Goal: Register for event/course

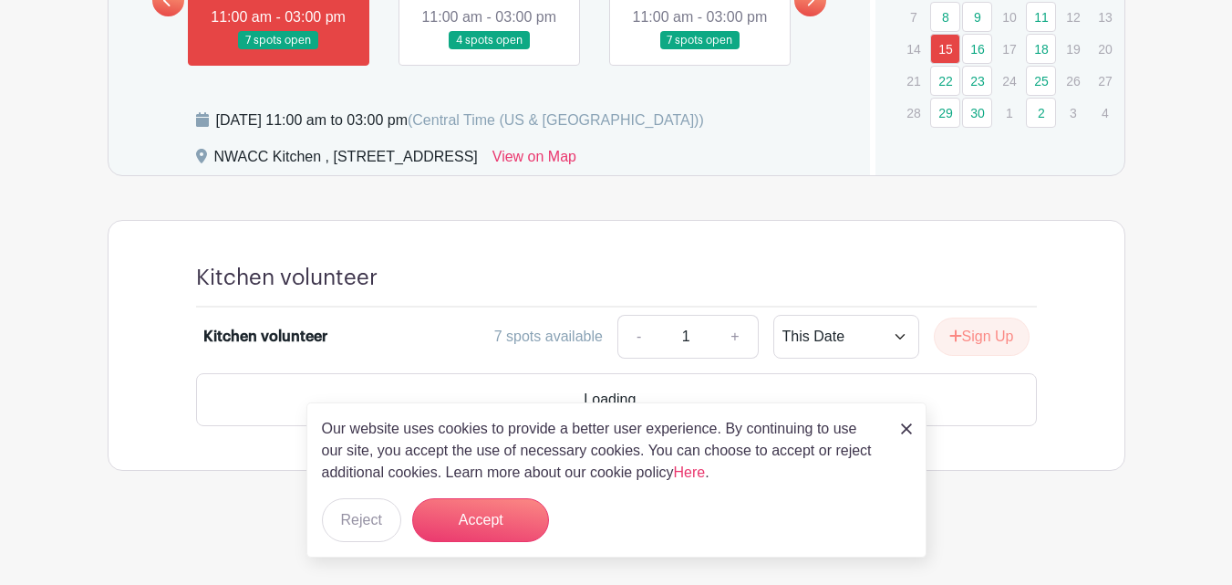
scroll to position [1012, 0]
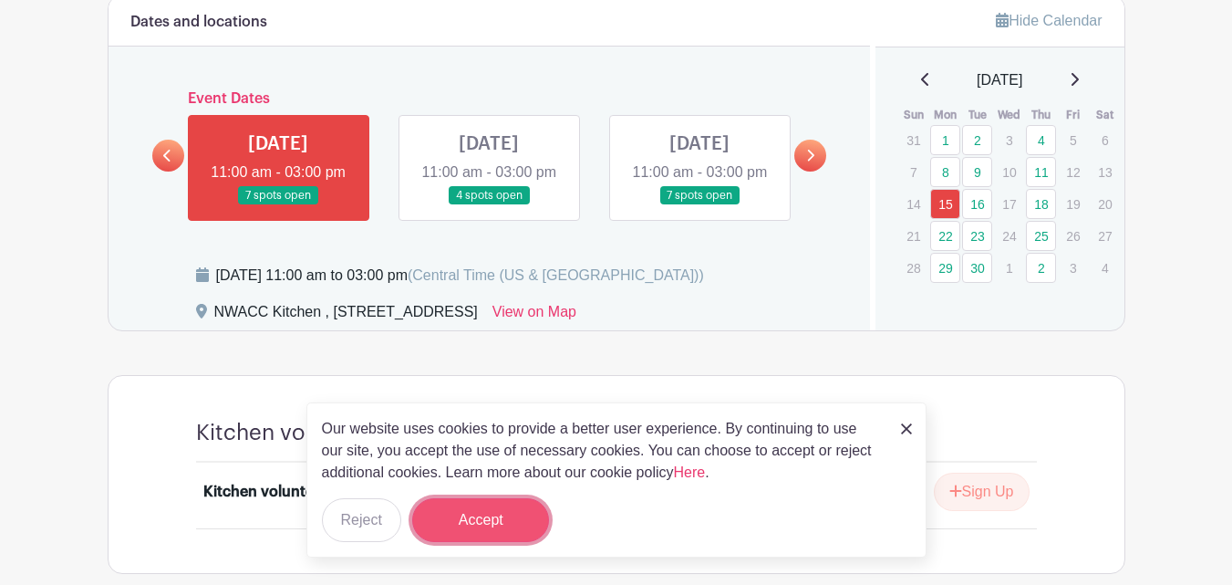
click at [485, 507] on button "Accept" at bounding box center [480, 520] width 137 height 44
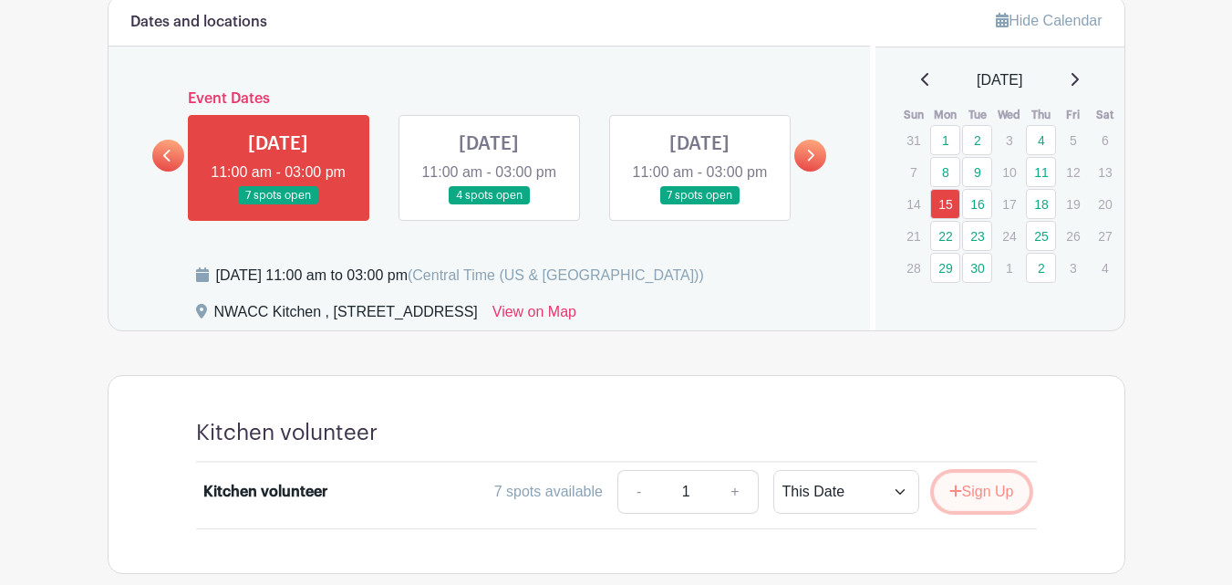
click at [993, 511] on button "Sign Up" at bounding box center [982, 492] width 96 height 38
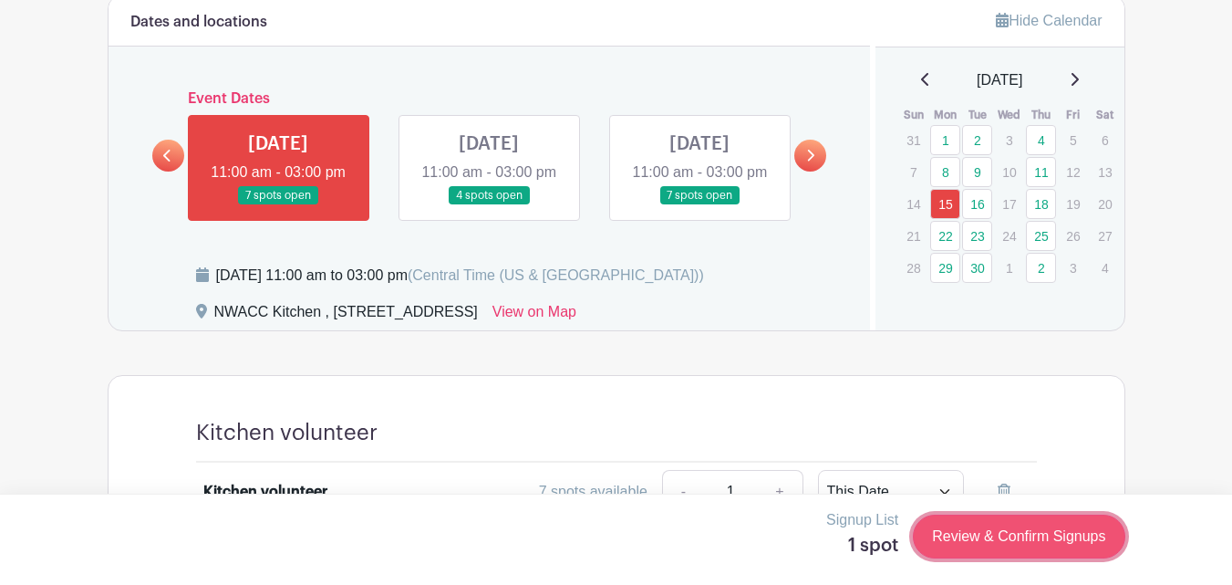
click at [998, 533] on link "Review & Confirm Signups" at bounding box center [1019, 536] width 212 height 44
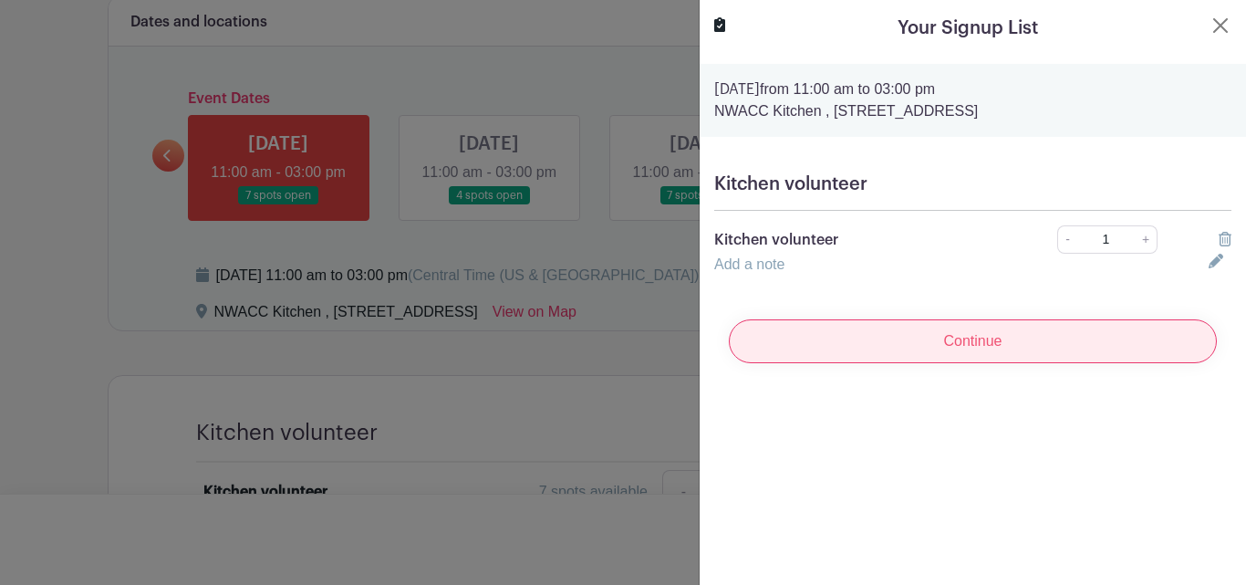
click at [949, 336] on input "Continue" at bounding box center [973, 341] width 488 height 44
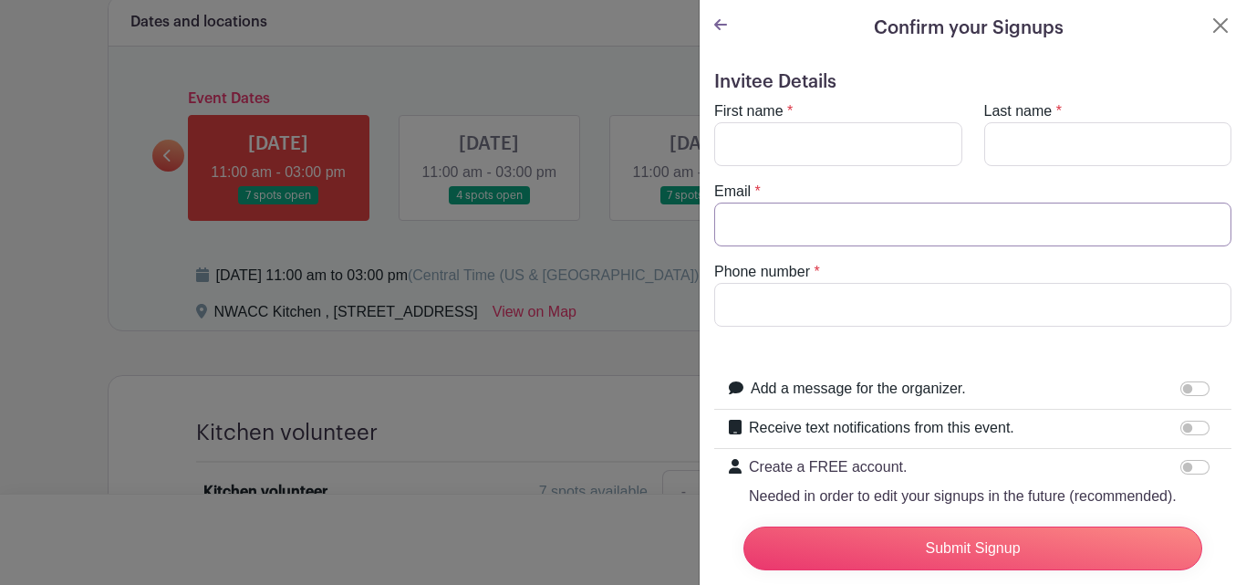
type input "[EMAIL_ADDRESS][DOMAIN_NAME]"
click at [826, 136] on input "First name" at bounding box center [838, 144] width 248 height 44
type input "[PERSON_NAME]"
type input "Begin"
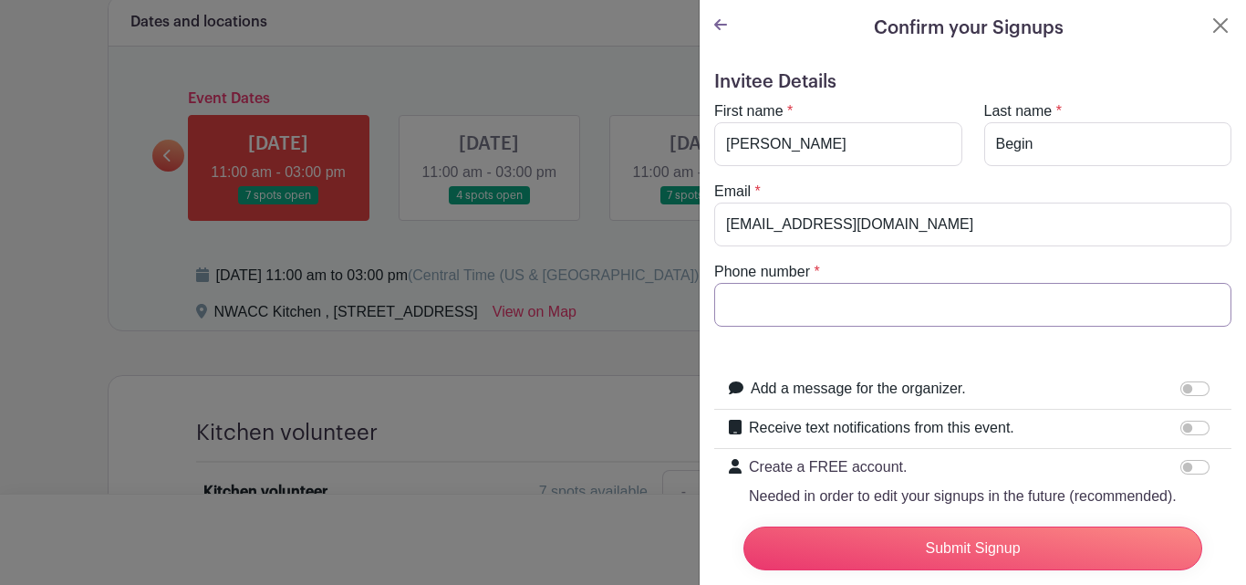
type input "6024480348"
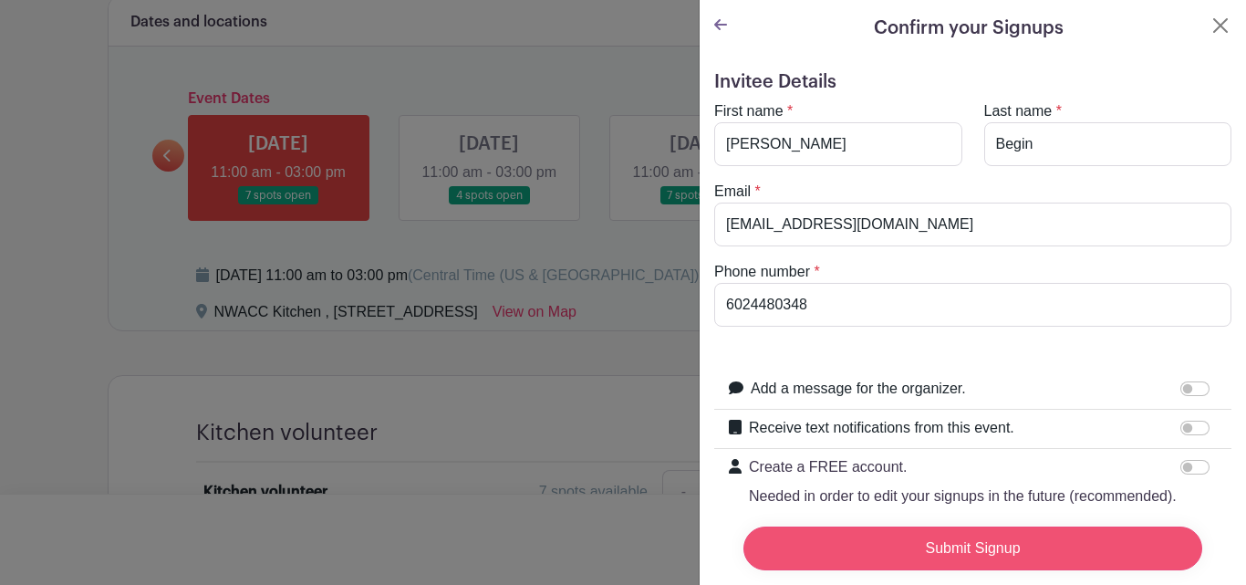
click at [940, 531] on input "Submit Signup" at bounding box center [972, 548] width 459 height 44
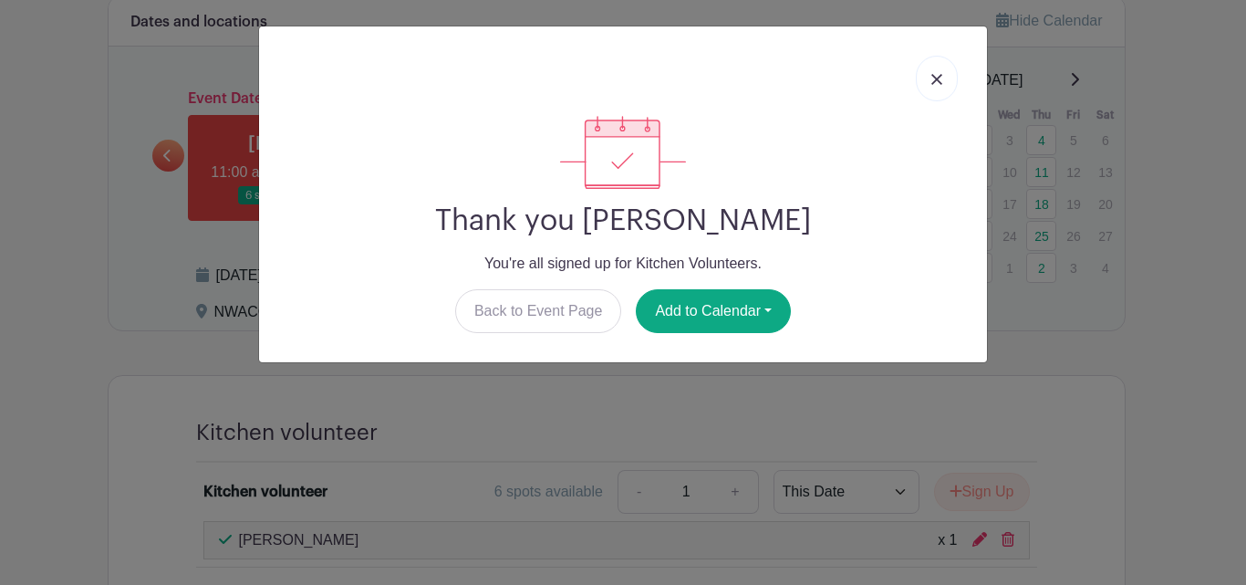
click at [931, 82] on link at bounding box center [937, 79] width 42 height 46
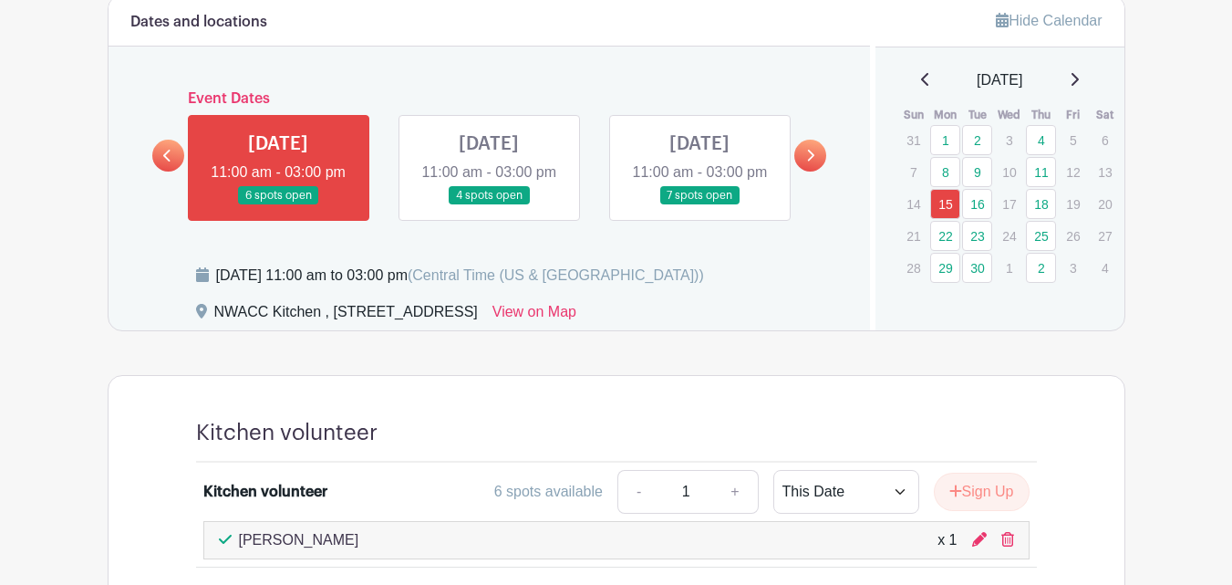
click at [489, 205] on link at bounding box center [489, 205] width 0 height 0
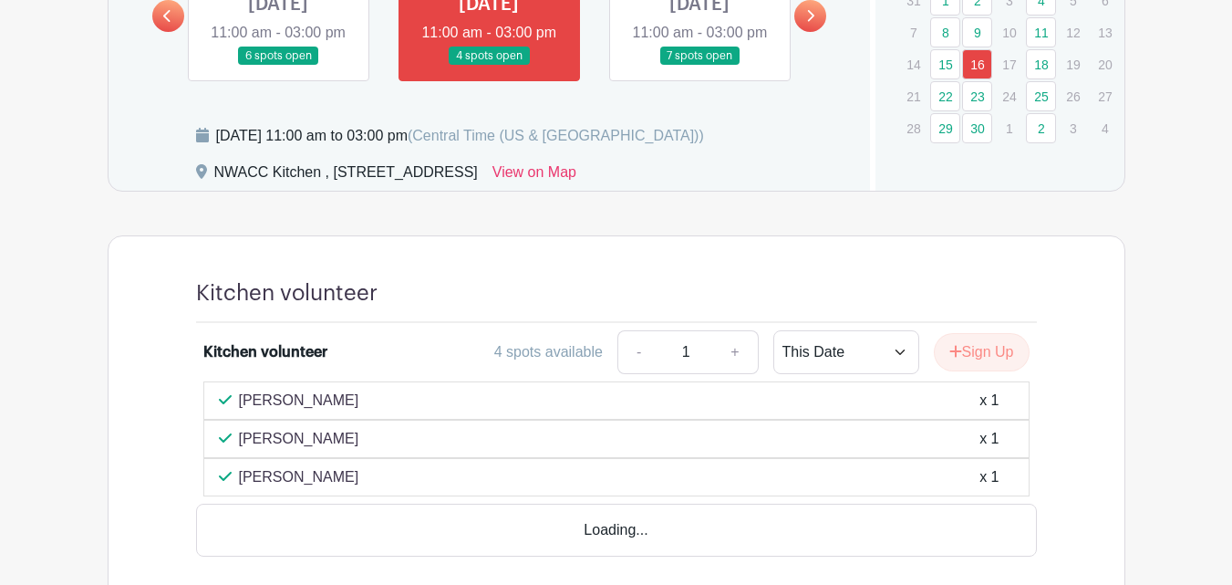
scroll to position [1194, 0]
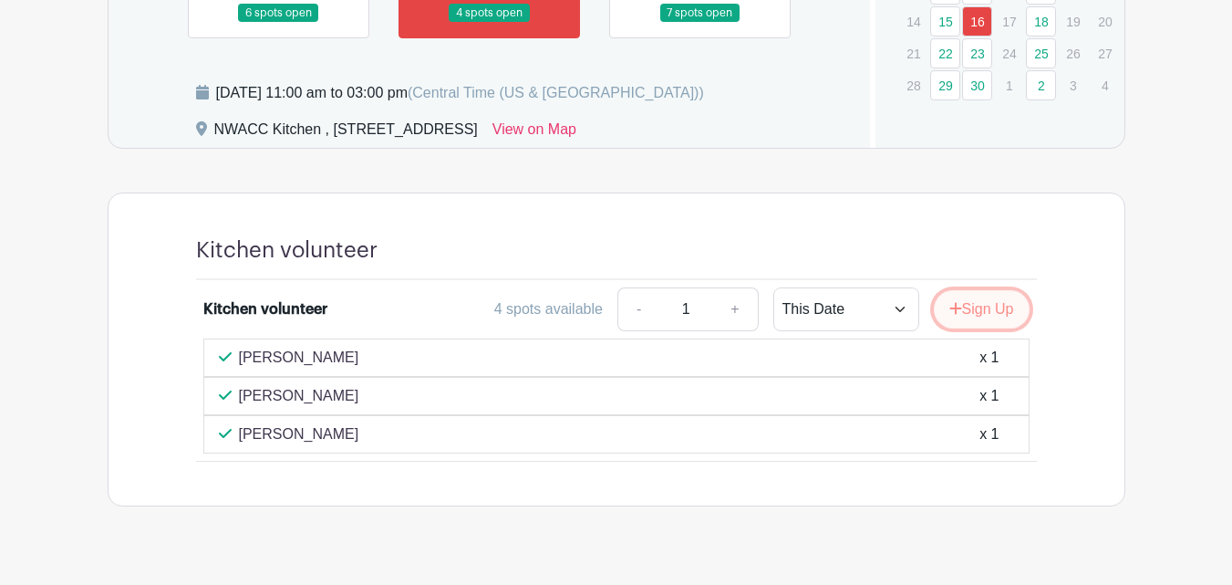
click at [969, 328] on button "Sign Up" at bounding box center [982, 309] width 96 height 38
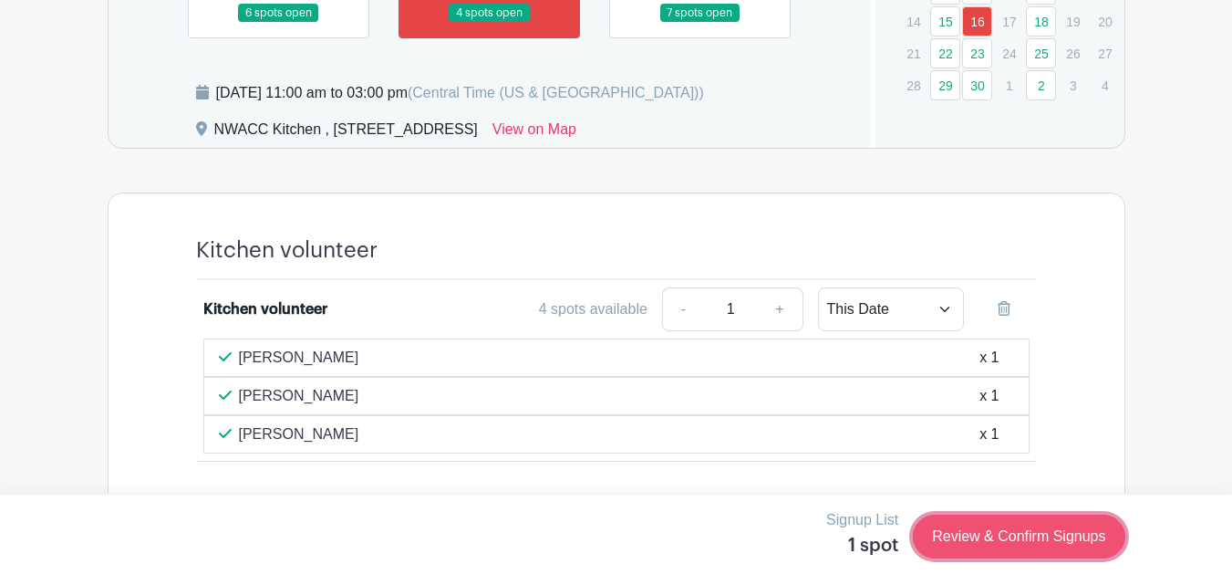
click at [1043, 530] on link "Review & Confirm Signups" at bounding box center [1019, 536] width 212 height 44
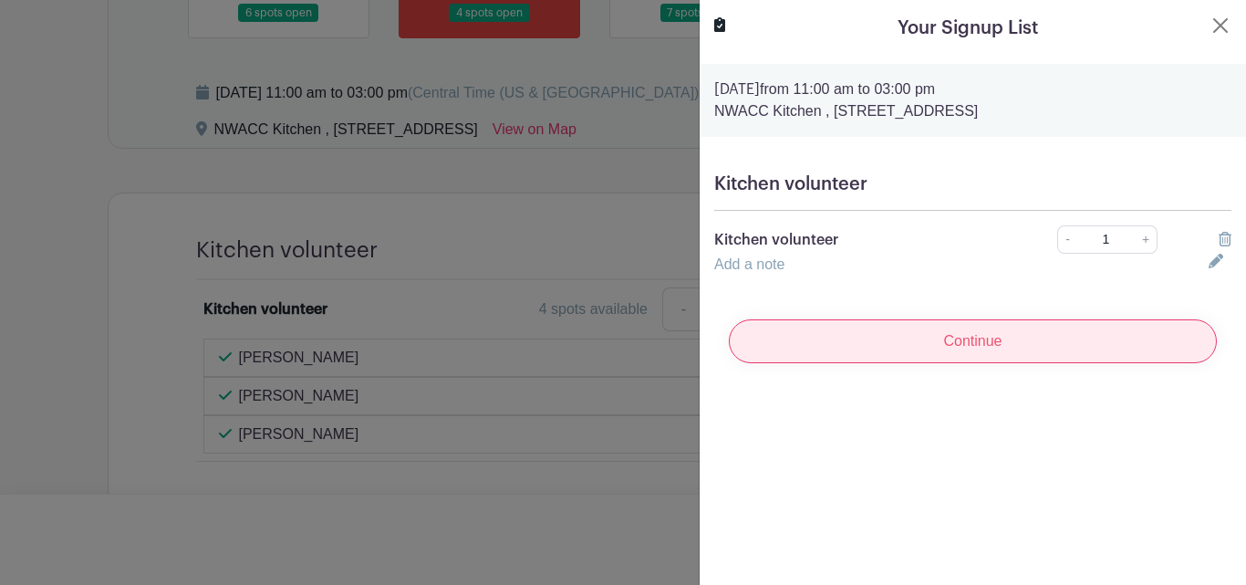
click at [998, 341] on input "Continue" at bounding box center [973, 341] width 488 height 44
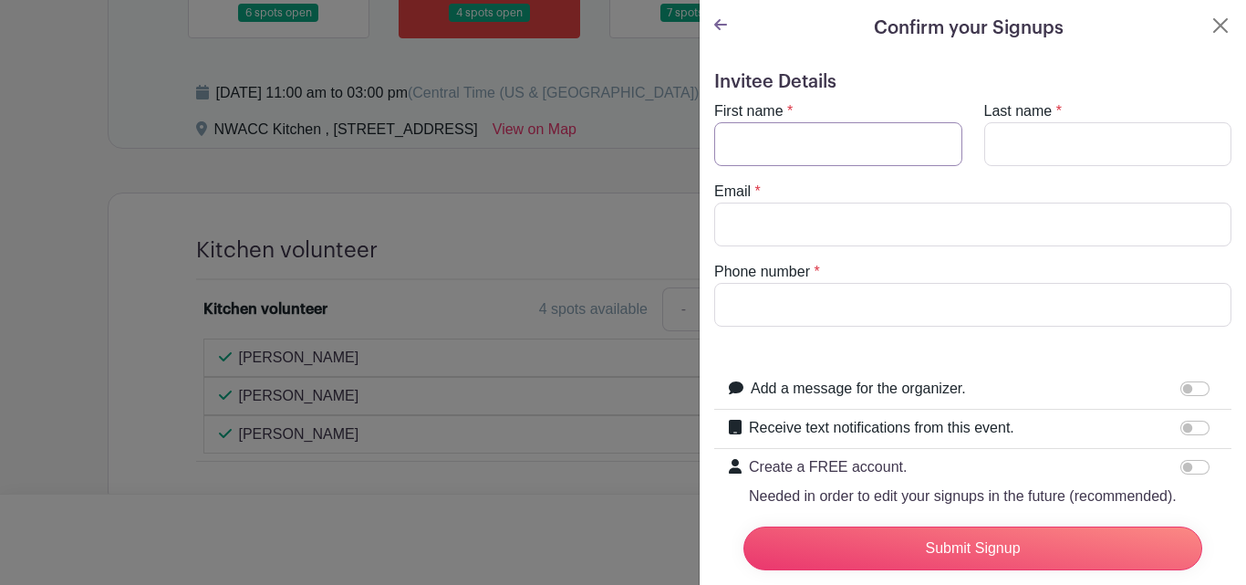
click at [838, 138] on input "First name" at bounding box center [838, 144] width 248 height 44
type input "[PERSON_NAME]"
type input "Begin"
type input "[EMAIL_ADDRESS][DOMAIN_NAME]"
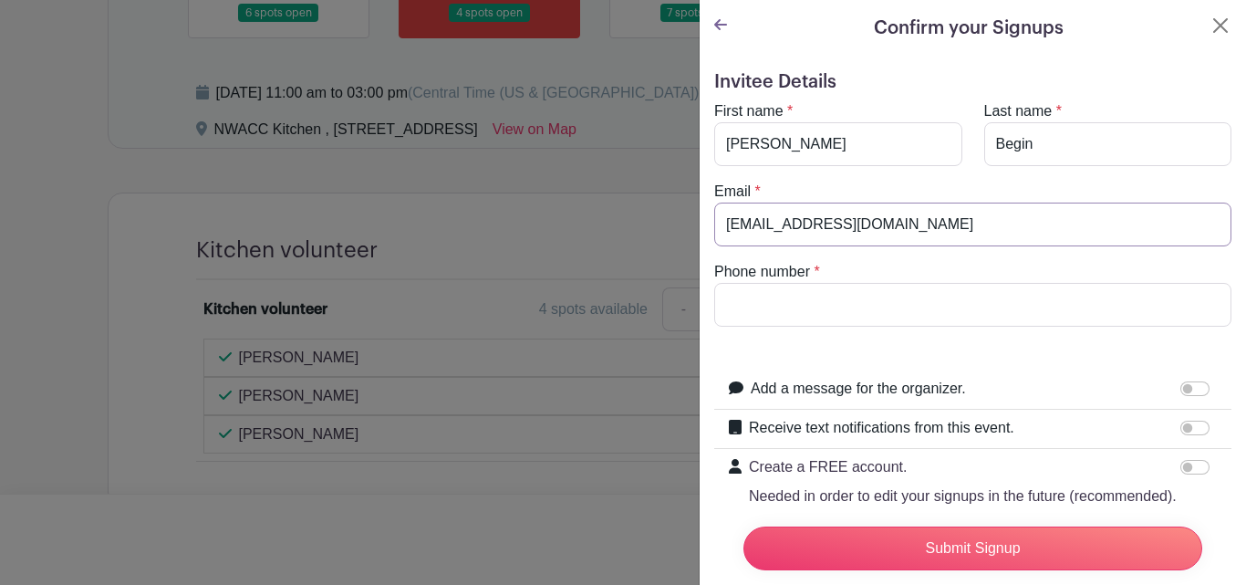
type input "6024480348"
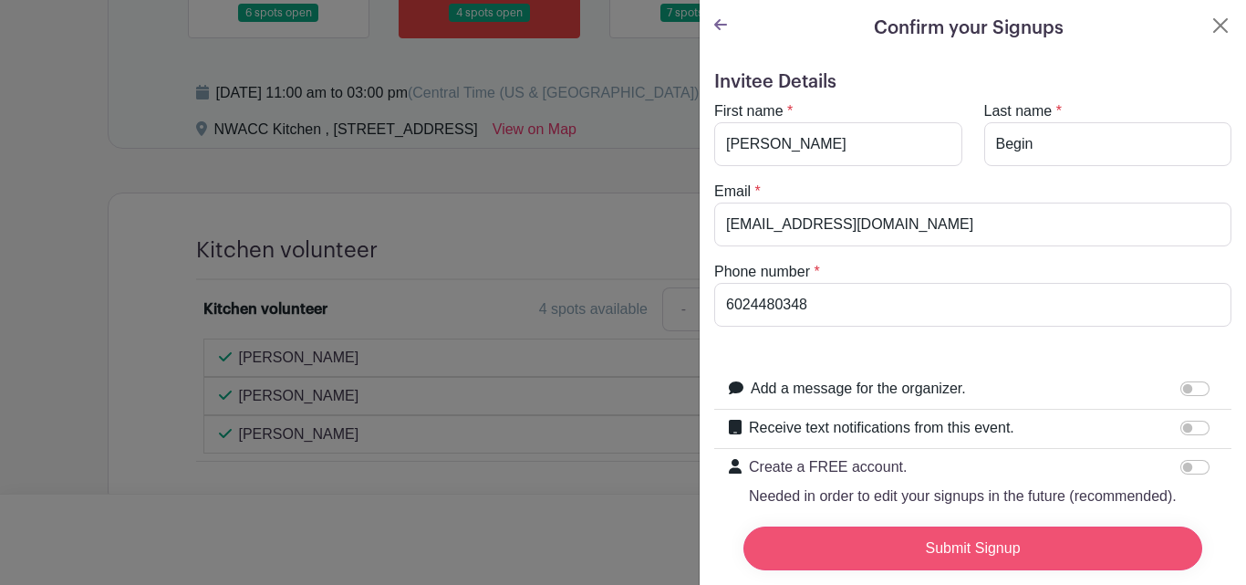
click at [1003, 528] on input "Submit Signup" at bounding box center [972, 548] width 459 height 44
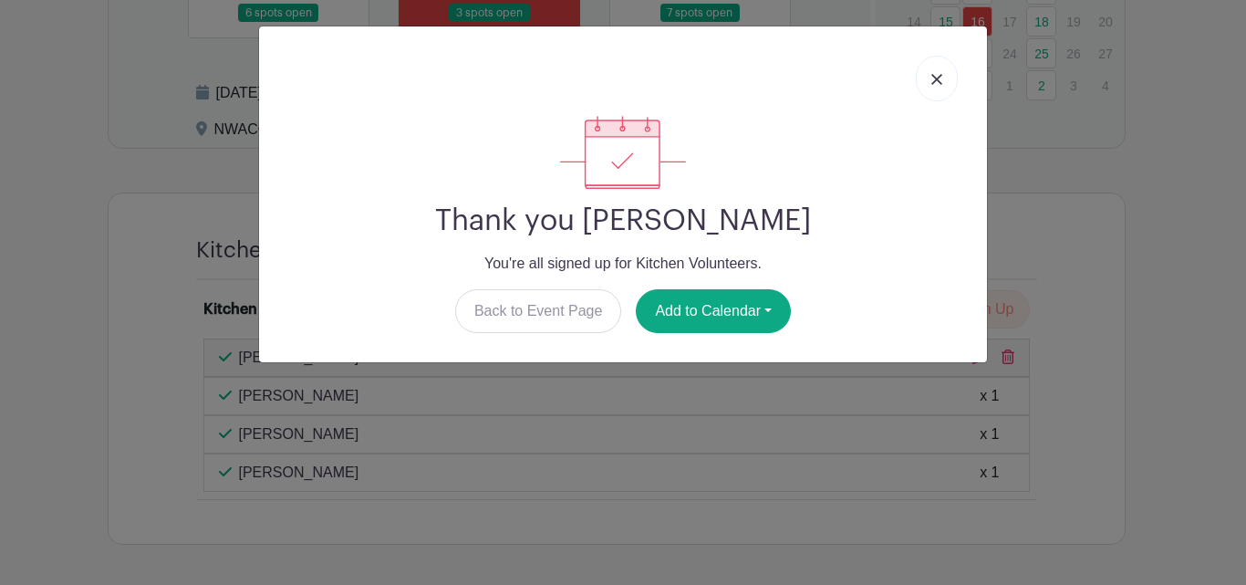
click at [935, 79] on img at bounding box center [936, 79] width 11 height 11
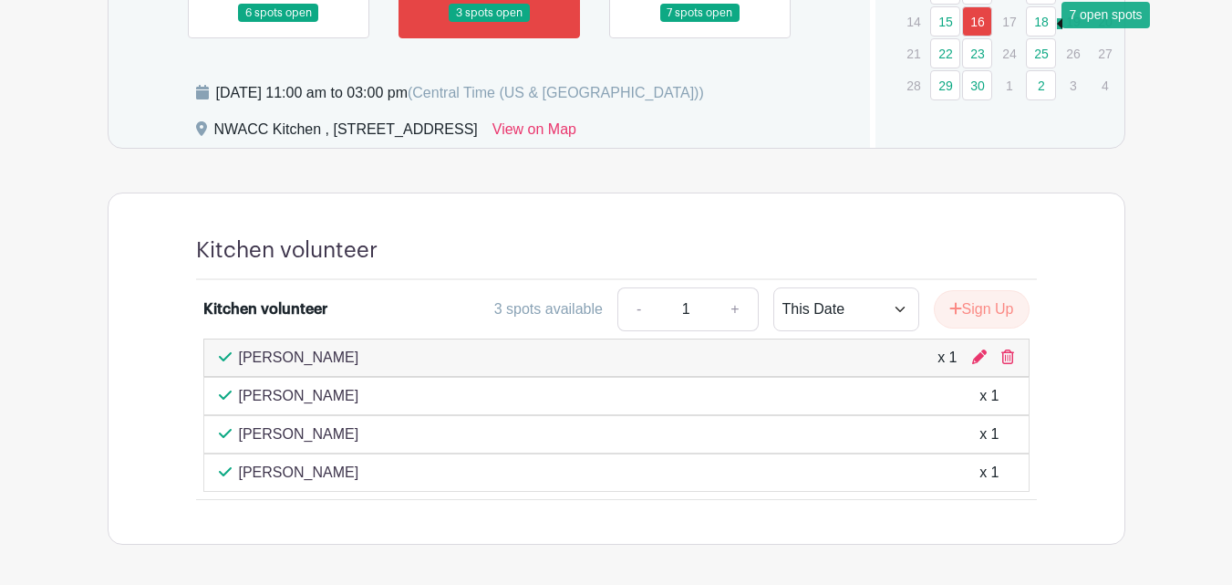
click at [1044, 27] on link "18" at bounding box center [1041, 21] width 30 height 30
click at [700, 23] on link at bounding box center [700, 23] width 0 height 0
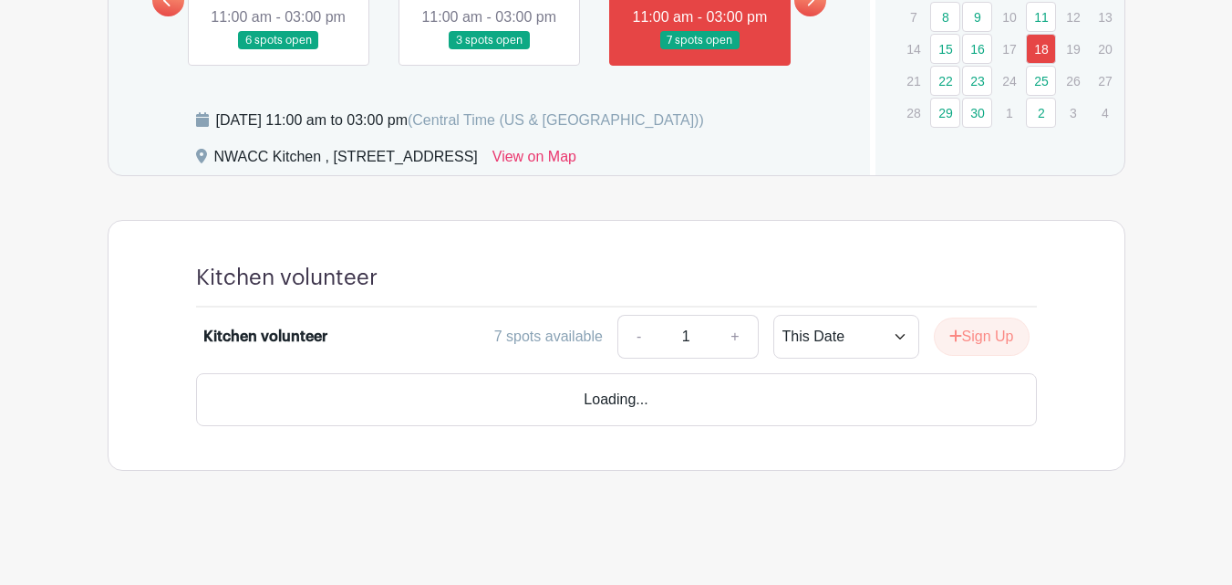
scroll to position [1142, 0]
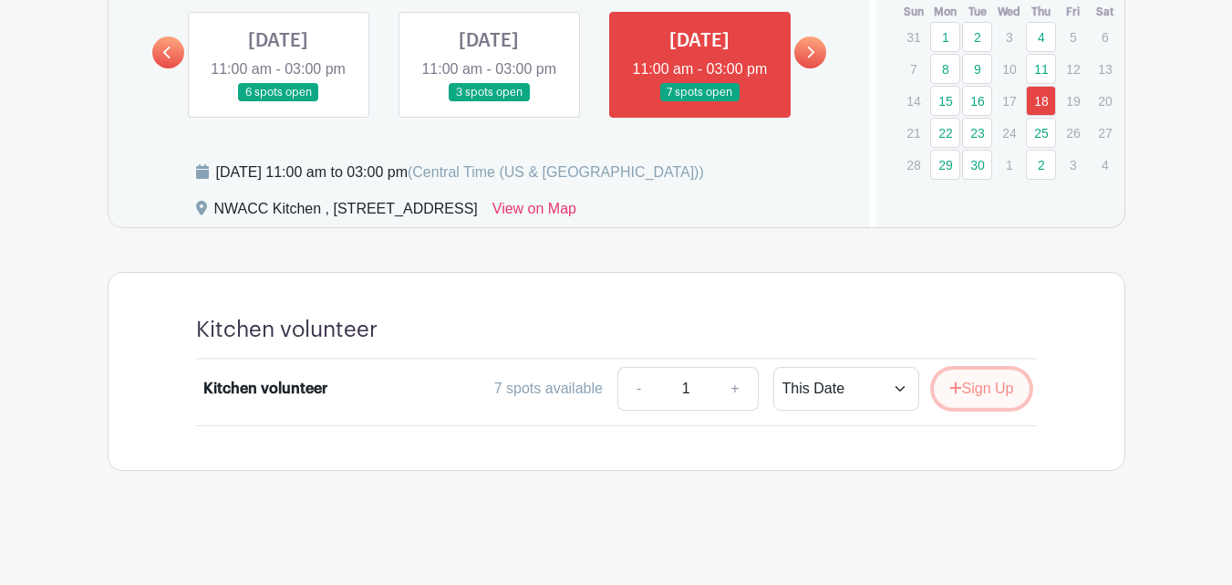
click at [1002, 384] on button "Sign Up" at bounding box center [982, 388] width 96 height 38
click at [949, 387] on div "Sign Up" at bounding box center [974, 388] width 110 height 38
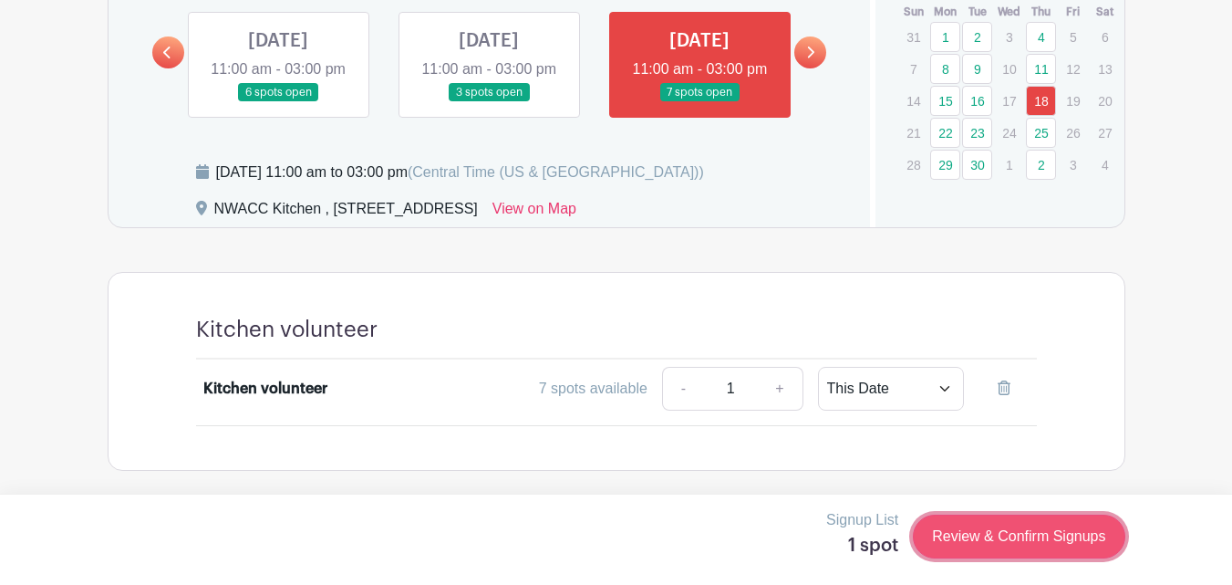
click at [1063, 537] on link "Review & Confirm Signups" at bounding box center [1019, 536] width 212 height 44
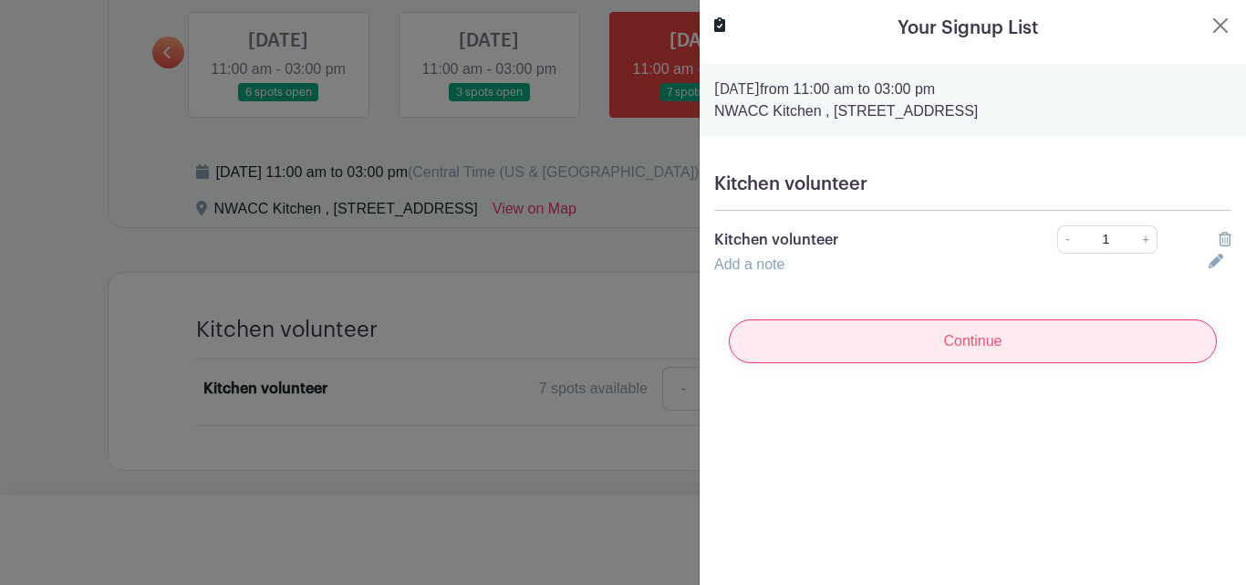
click at [989, 345] on input "Continue" at bounding box center [973, 341] width 488 height 44
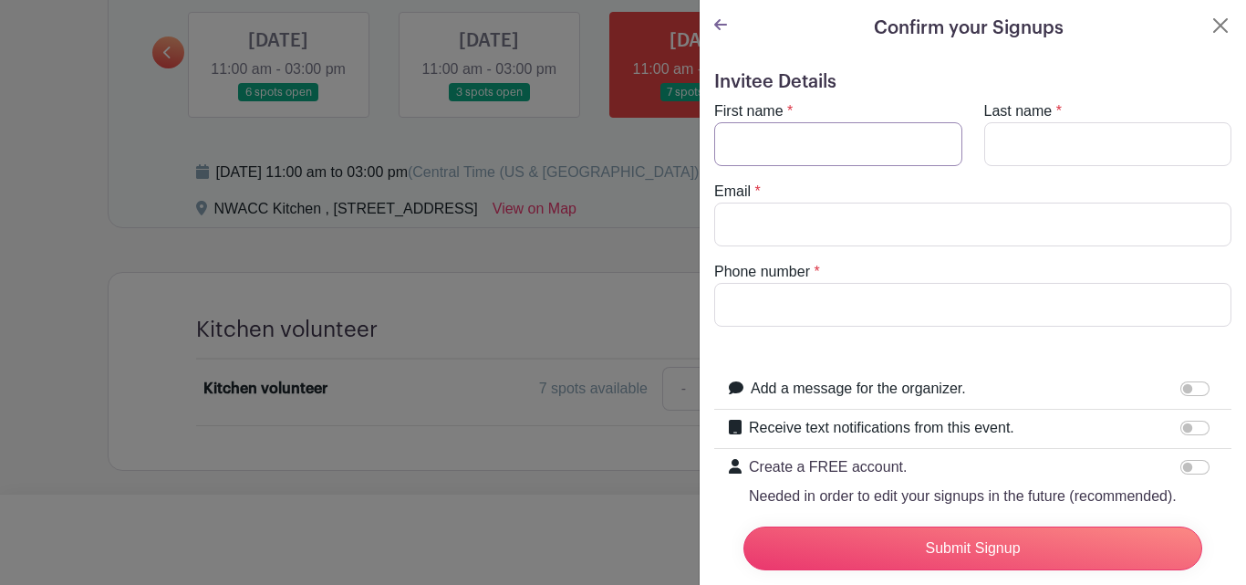
click at [818, 136] on input "First name" at bounding box center [838, 144] width 248 height 44
type input "[PERSON_NAME]"
type input "Begin"
type input "[EMAIL_ADDRESS][DOMAIN_NAME]"
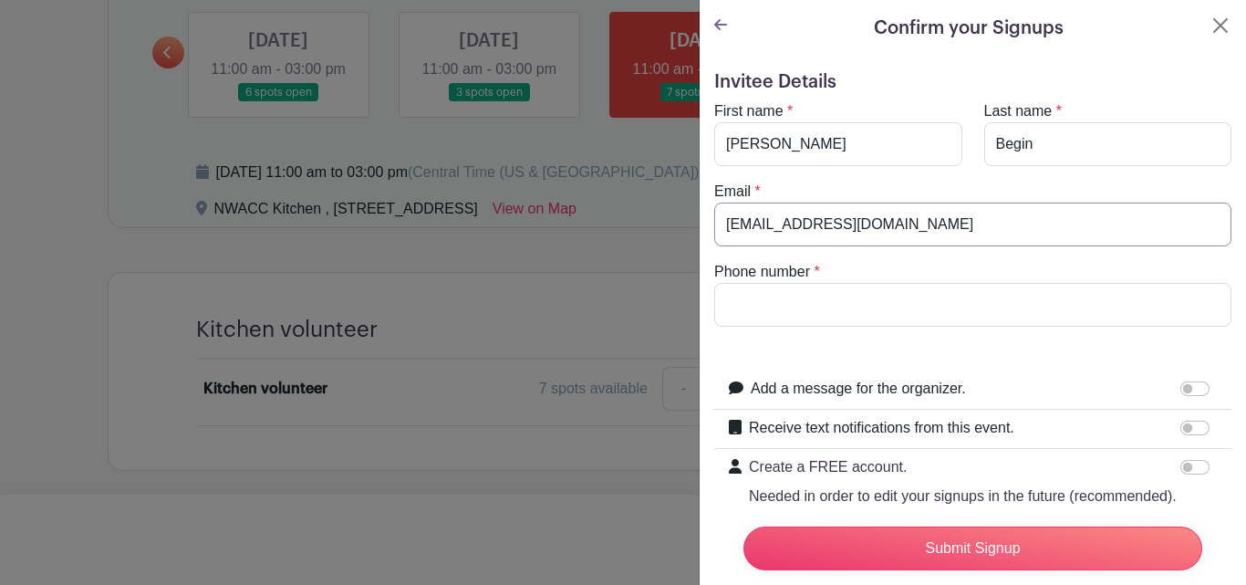
type input "6024480348"
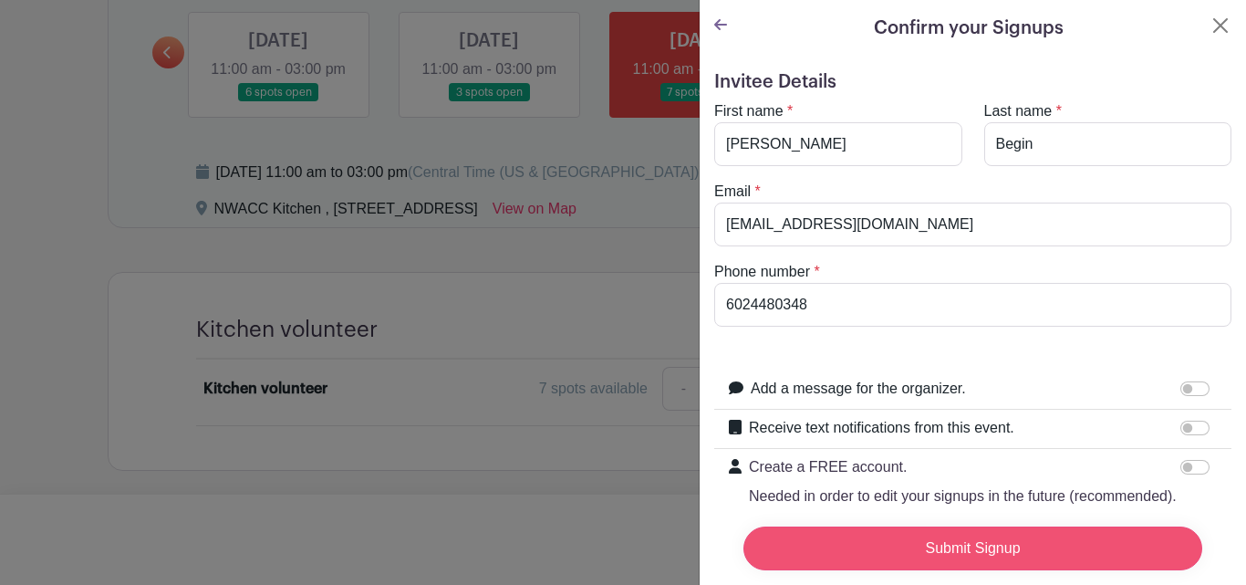
click at [992, 537] on input "Submit Signup" at bounding box center [972, 548] width 459 height 44
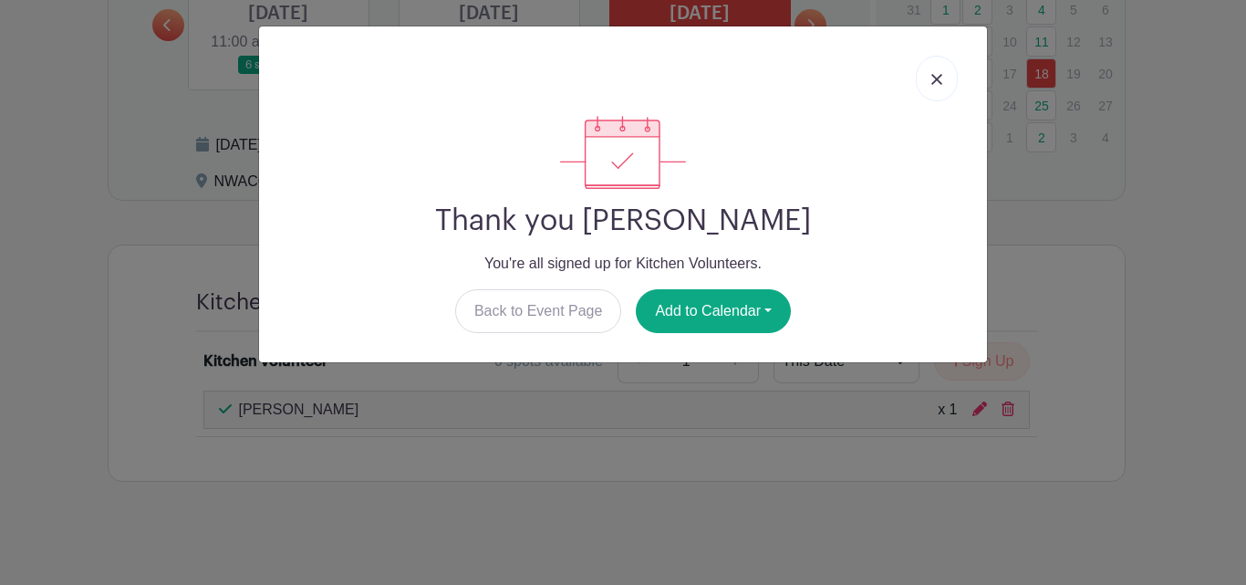
click at [821, 425] on div "Thank you [PERSON_NAME] You're all signed up for Kitchen Volunteers. Back to Ev…" at bounding box center [623, 292] width 1246 height 585
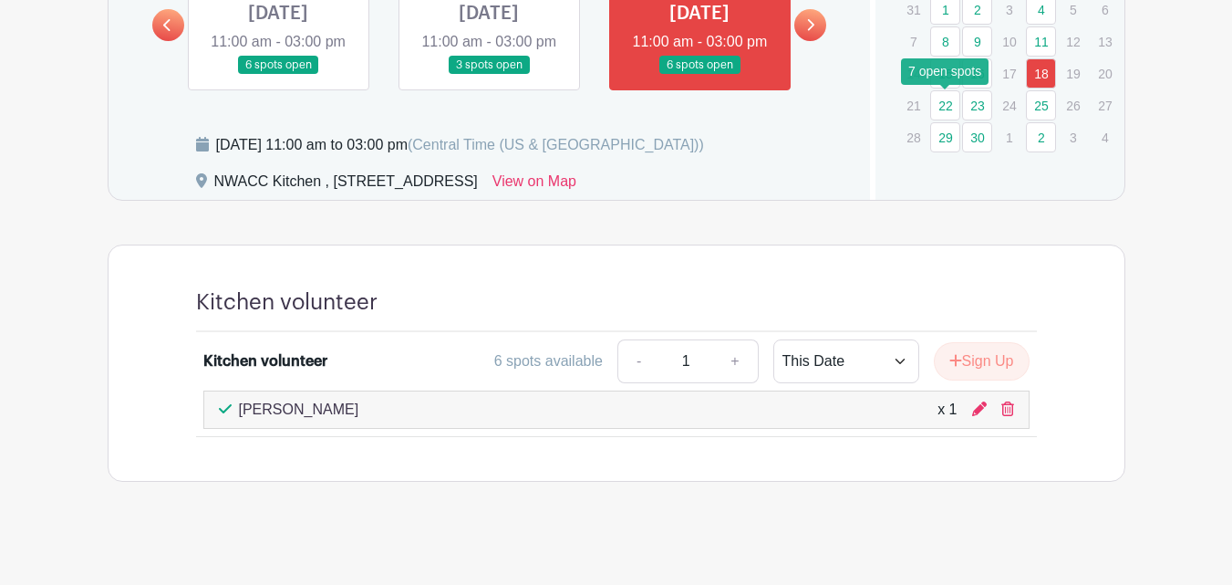
click at [943, 107] on link "22" at bounding box center [945, 105] width 30 height 30
click at [942, 111] on link "22" at bounding box center [945, 105] width 30 height 30
click at [811, 32] on icon at bounding box center [810, 25] width 8 height 14
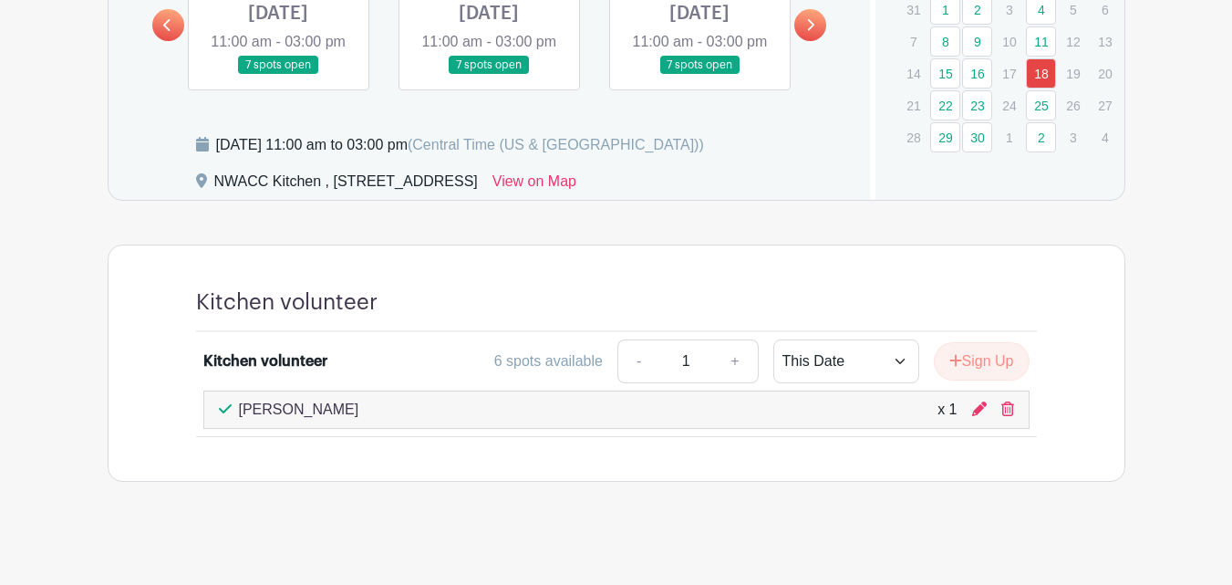
click at [278, 75] on link at bounding box center [278, 75] width 0 height 0
click at [950, 109] on link "22" at bounding box center [945, 105] width 30 height 30
click at [972, 380] on button "Sign Up" at bounding box center [982, 361] width 96 height 38
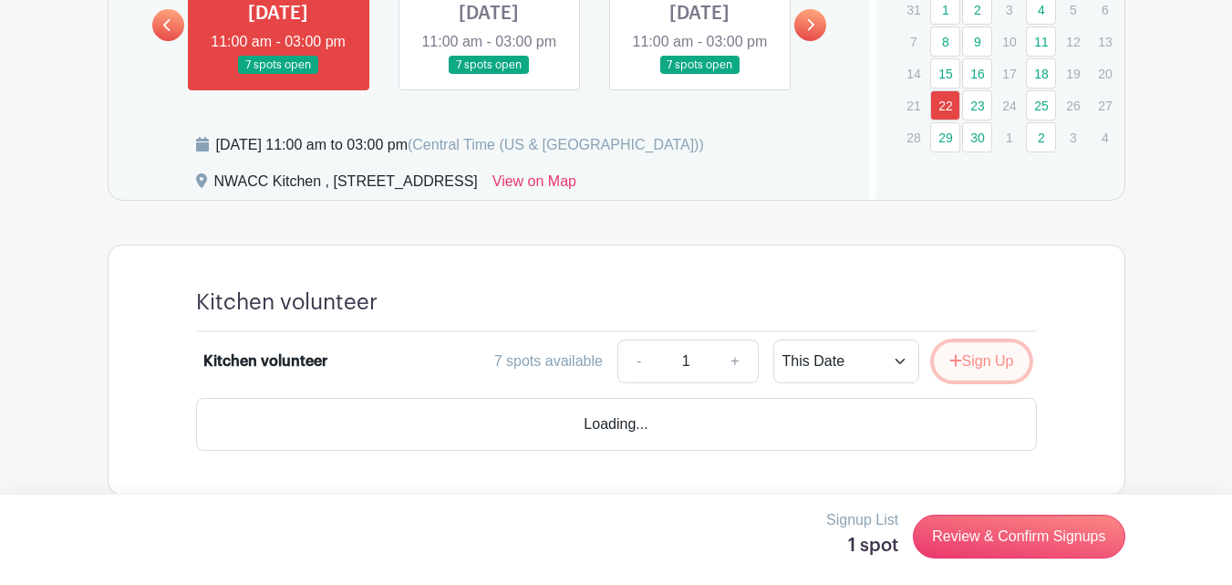
click at [972, 380] on button "Sign Up" at bounding box center [982, 361] width 96 height 38
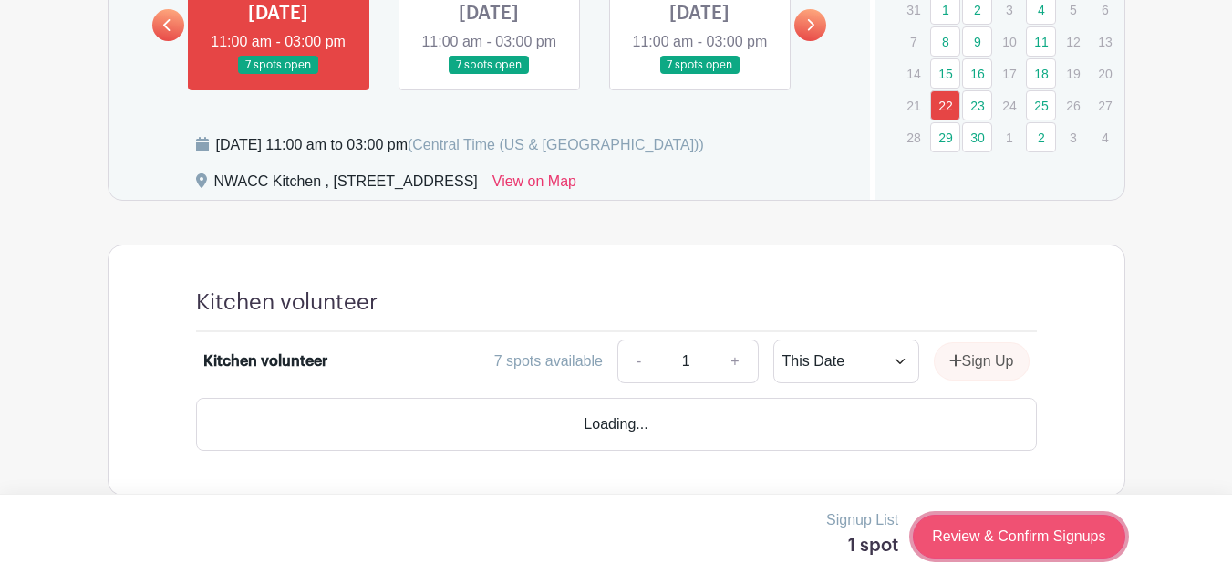
click at [1047, 538] on link "Review & Confirm Signups" at bounding box center [1019, 536] width 212 height 44
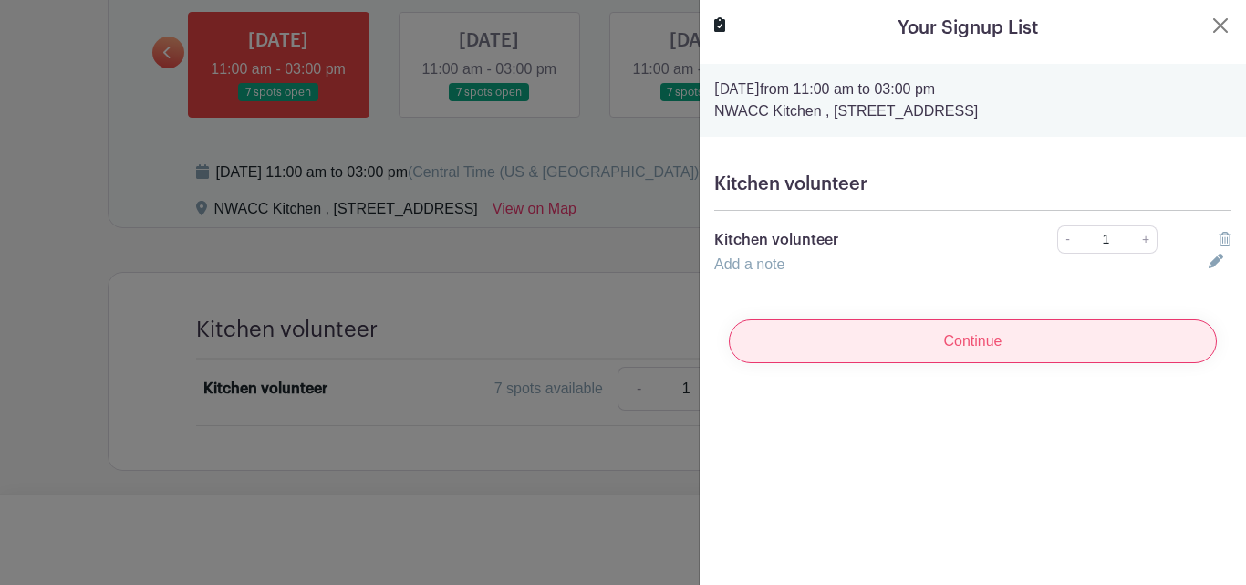
click at [964, 348] on input "Continue" at bounding box center [973, 341] width 488 height 44
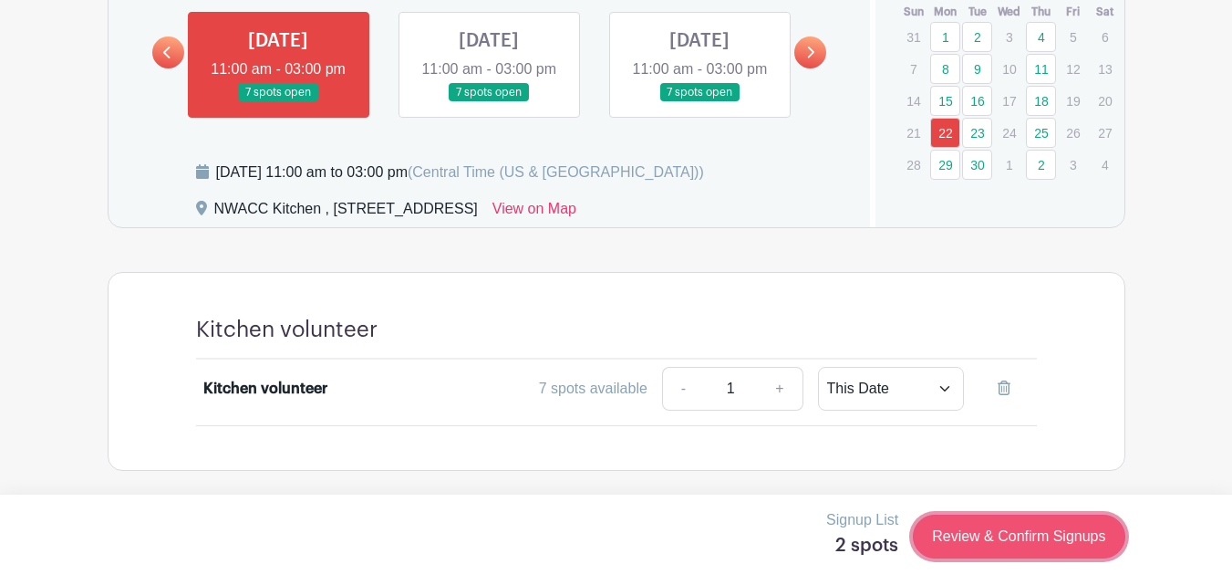
click at [1033, 554] on link "Review & Confirm Signups" at bounding box center [1019, 536] width 212 height 44
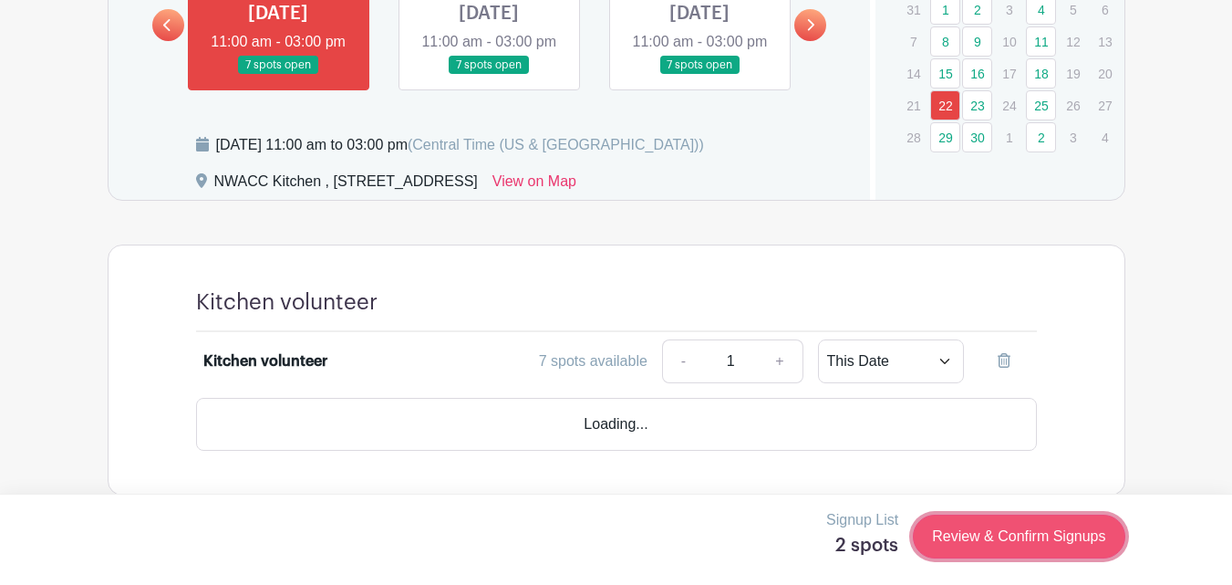
click at [980, 543] on link "Review & Confirm Signups" at bounding box center [1019, 536] width 212 height 44
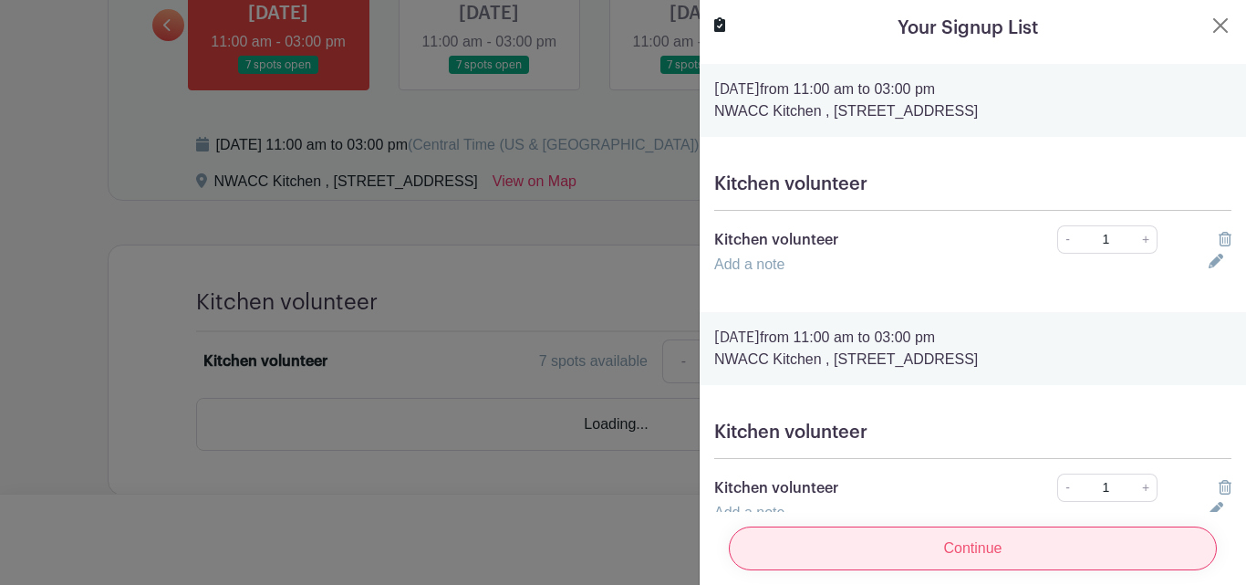
click at [978, 541] on input "Continue" at bounding box center [973, 548] width 488 height 44
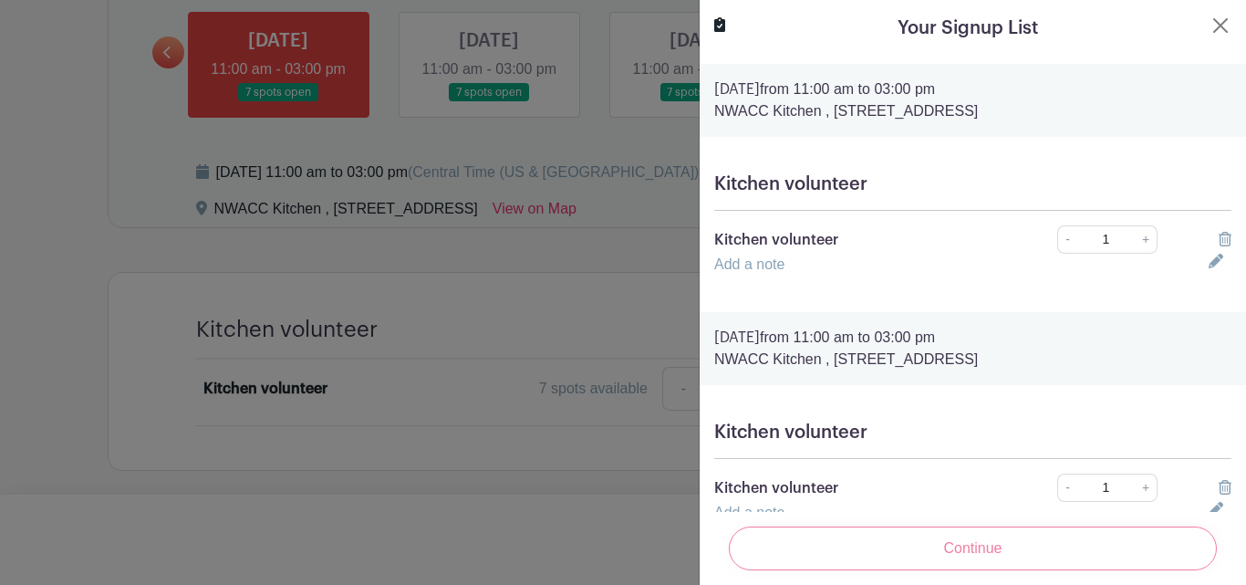
click at [972, 542] on div "Continue" at bounding box center [972, 548] width 517 height 73
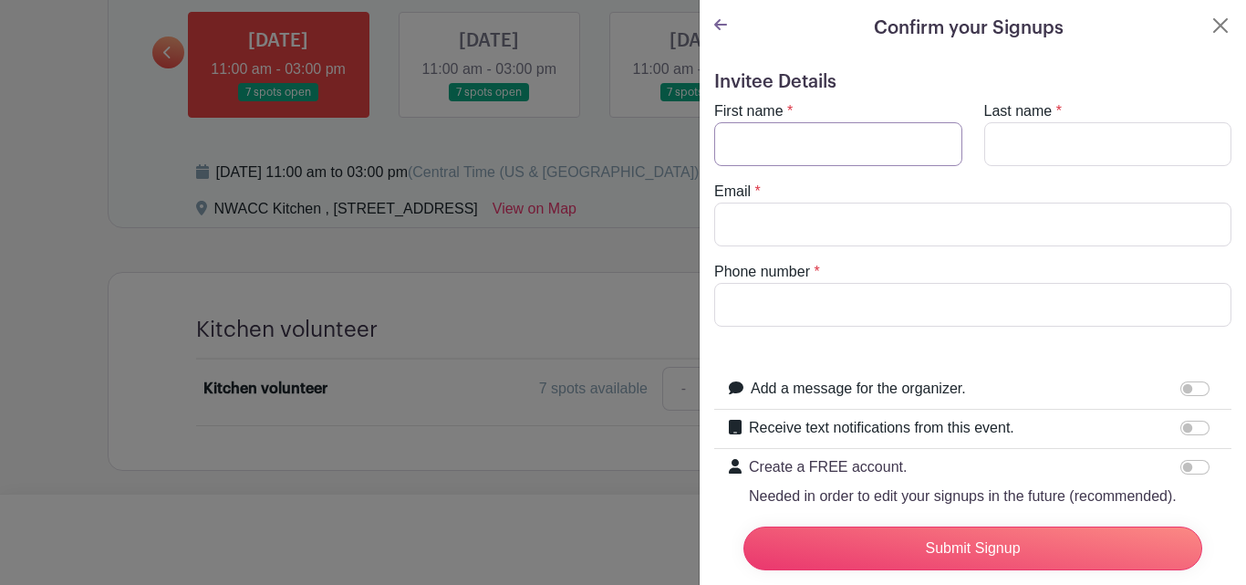
click at [832, 133] on input "First name" at bounding box center [838, 144] width 248 height 44
type input "[PERSON_NAME]"
type input "Begin"
type input "[EMAIL_ADDRESS][DOMAIN_NAME]"
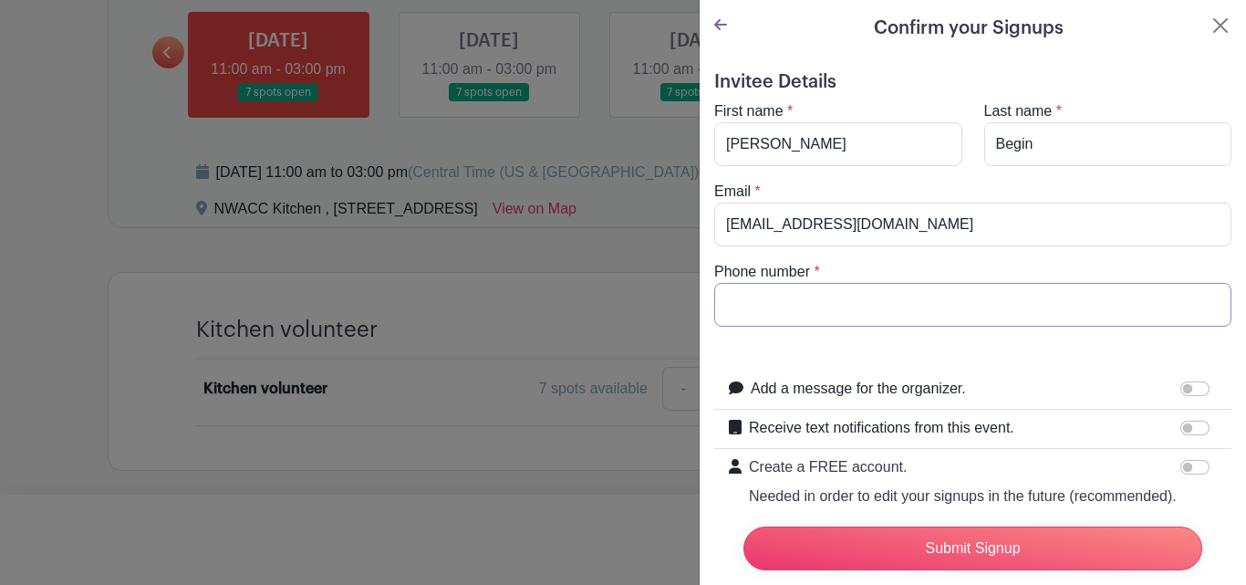
type input "6024480348"
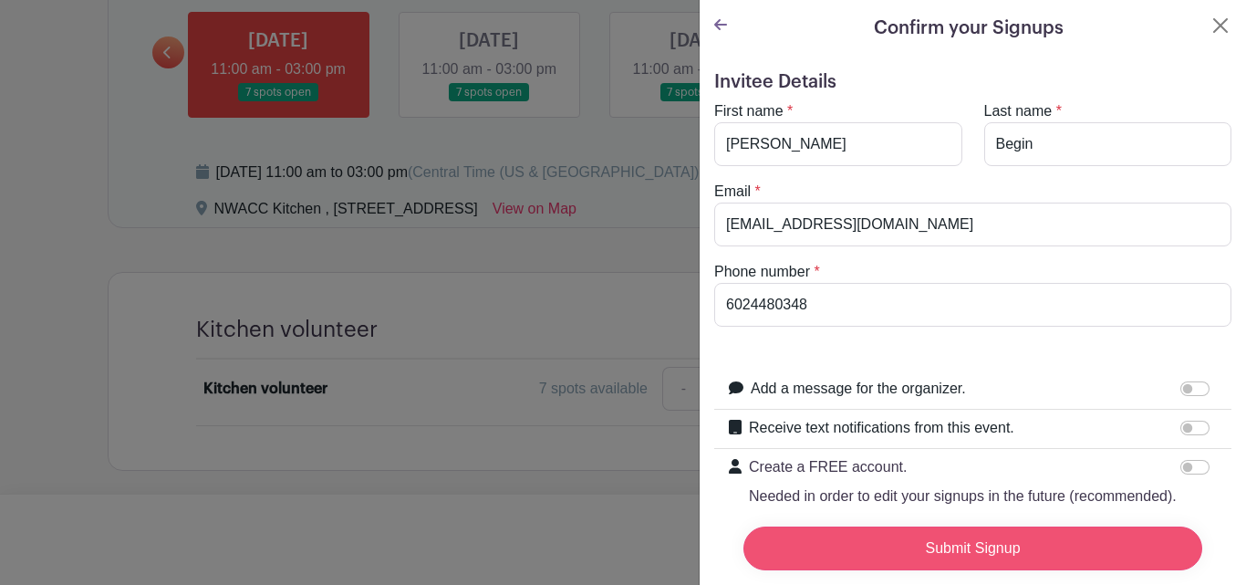
click at [977, 536] on input "Submit Signup" at bounding box center [972, 548] width 459 height 44
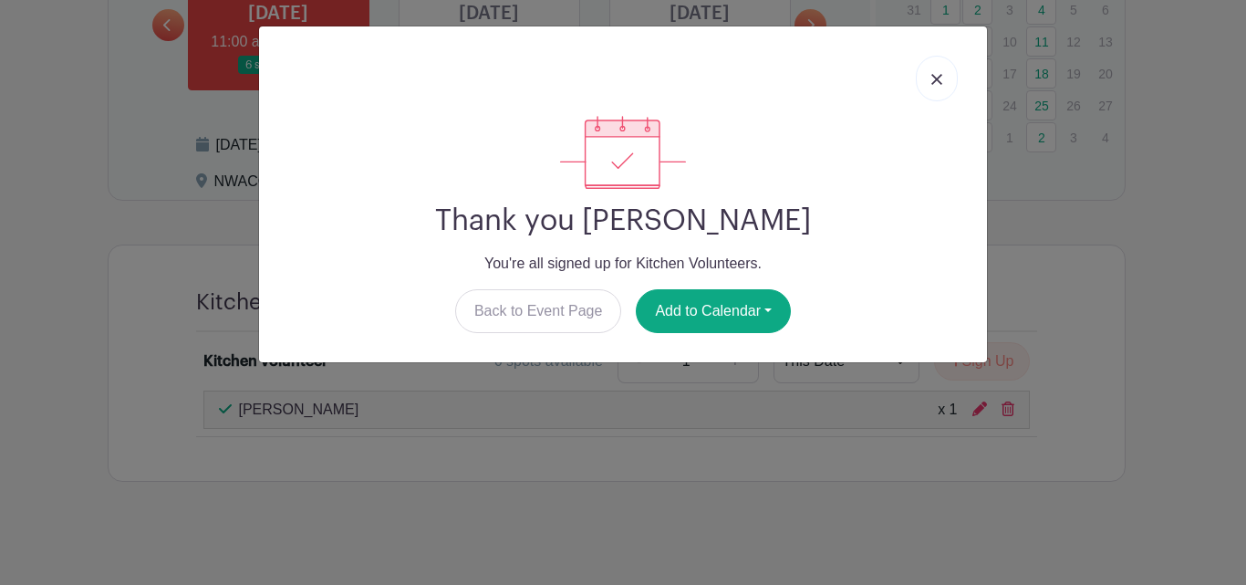
click at [696, 429] on div "Thank you [PERSON_NAME] You're all signed up for Kitchen Volunteers. Back to Ev…" at bounding box center [623, 292] width 1246 height 585
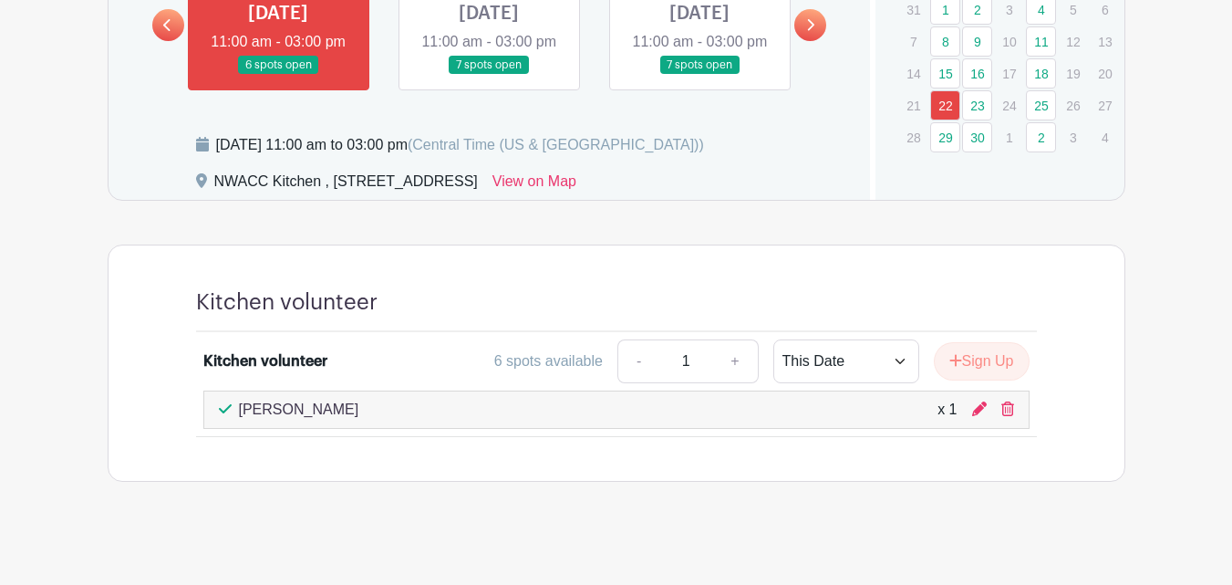
click at [489, 75] on link at bounding box center [489, 75] width 0 height 0
click at [980, 110] on link "23" at bounding box center [977, 105] width 30 height 30
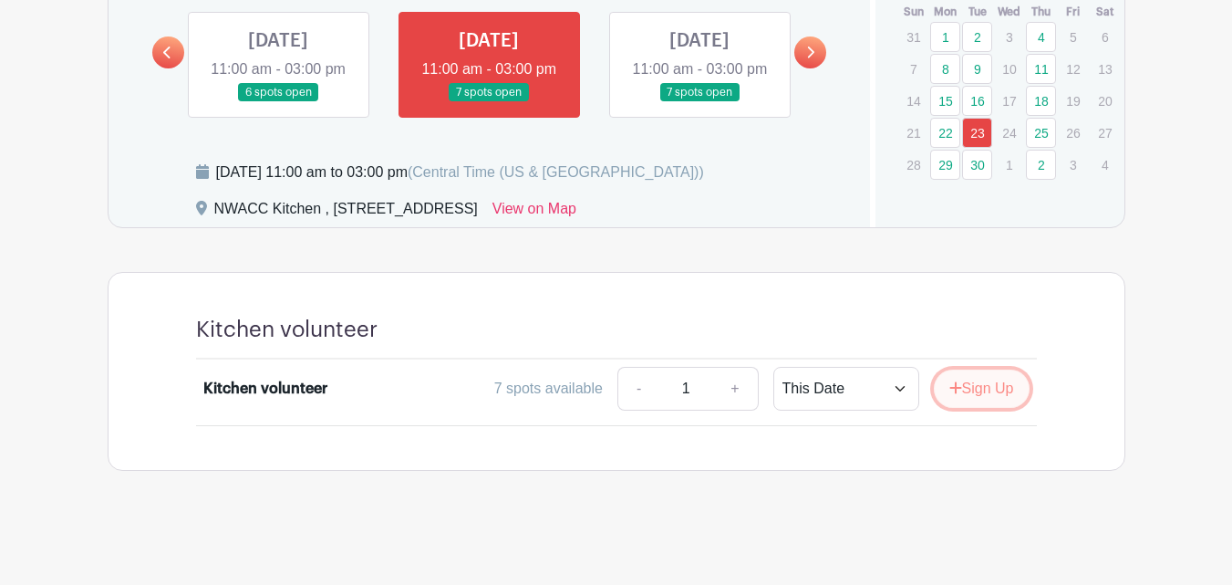
click at [984, 384] on button "Sign Up" at bounding box center [982, 388] width 96 height 38
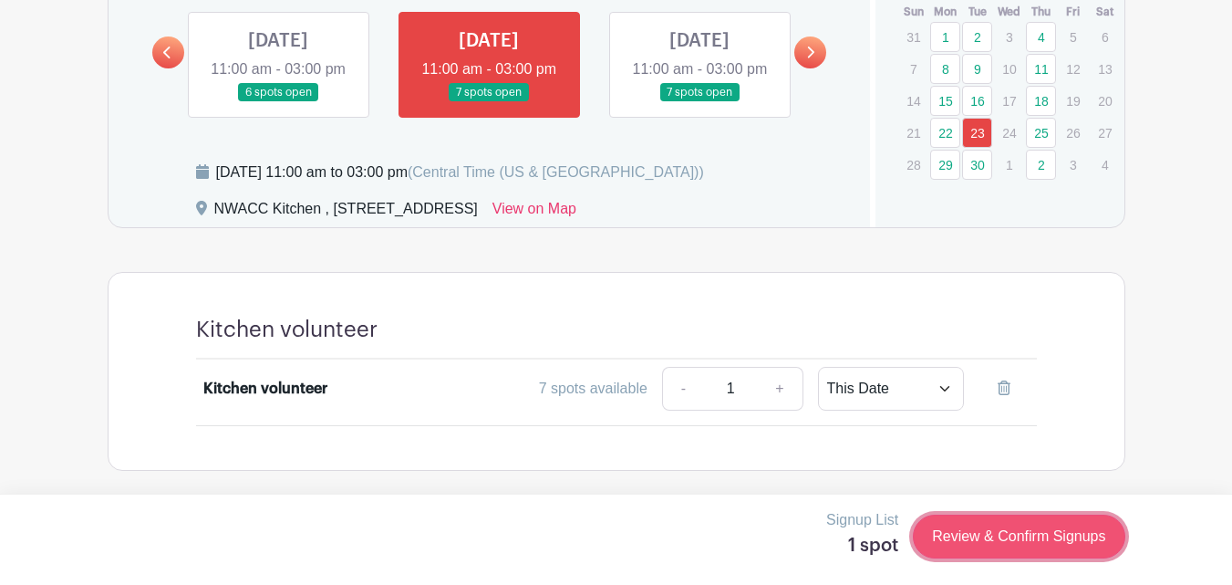
click at [1042, 527] on link "Review & Confirm Signups" at bounding box center [1019, 536] width 212 height 44
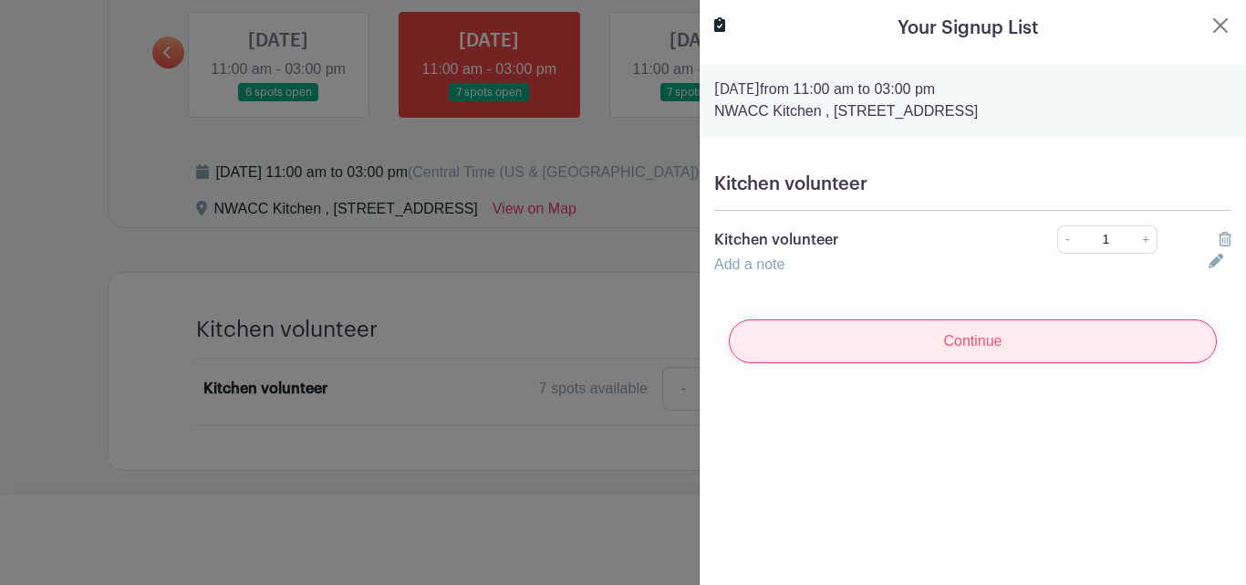
click at [993, 339] on input "Continue" at bounding box center [973, 341] width 488 height 44
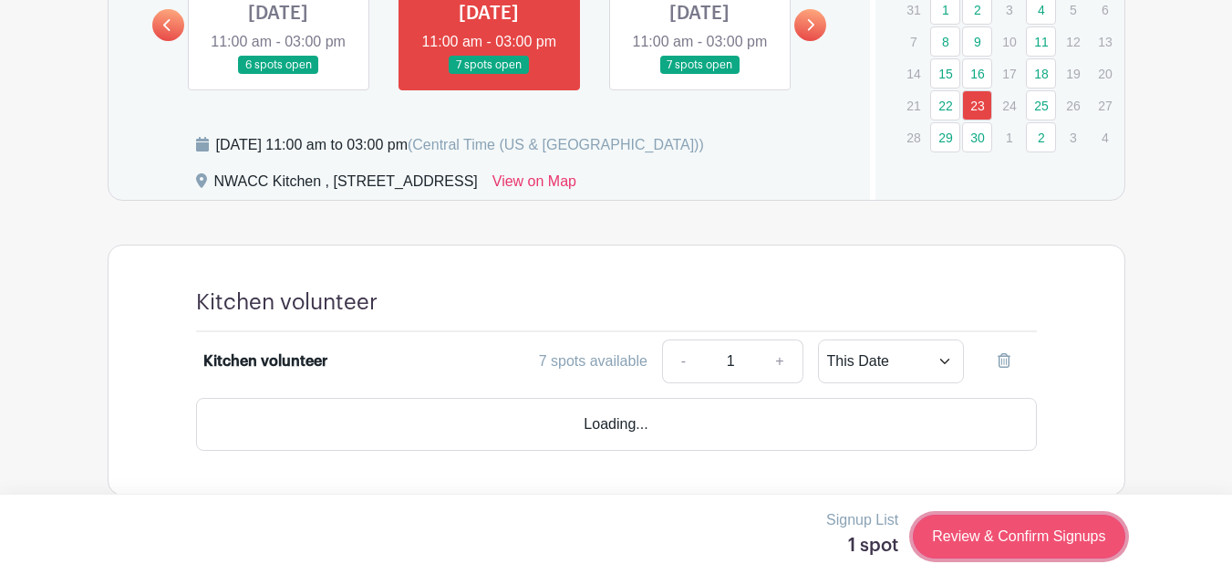
click at [994, 544] on link "Review & Confirm Signups" at bounding box center [1019, 536] width 212 height 44
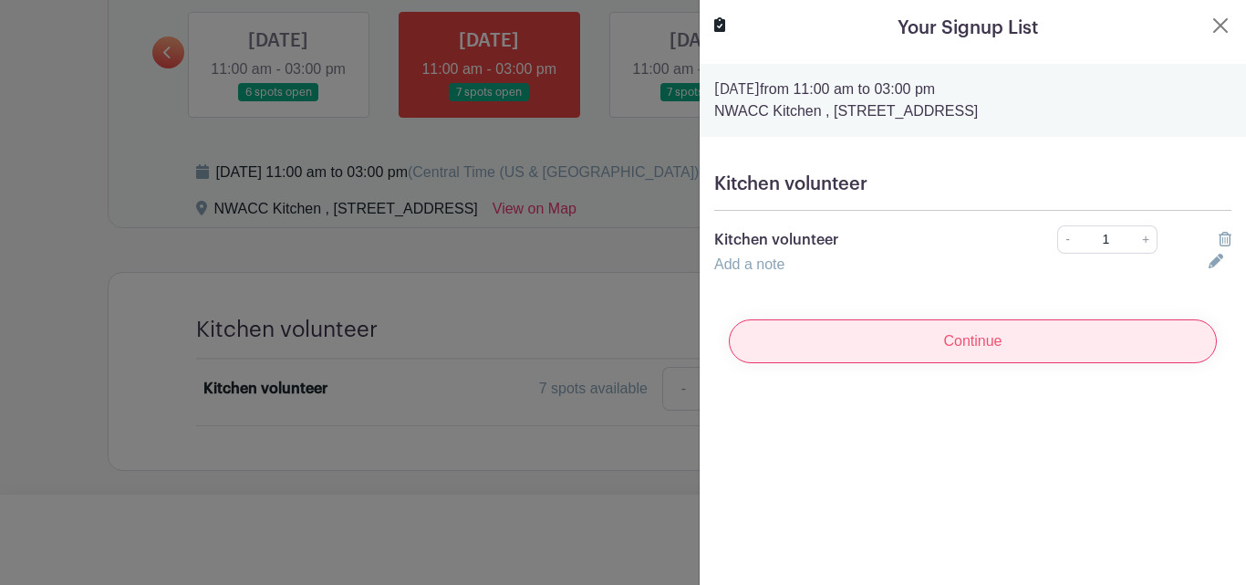
click at [940, 343] on input "Continue" at bounding box center [973, 341] width 488 height 44
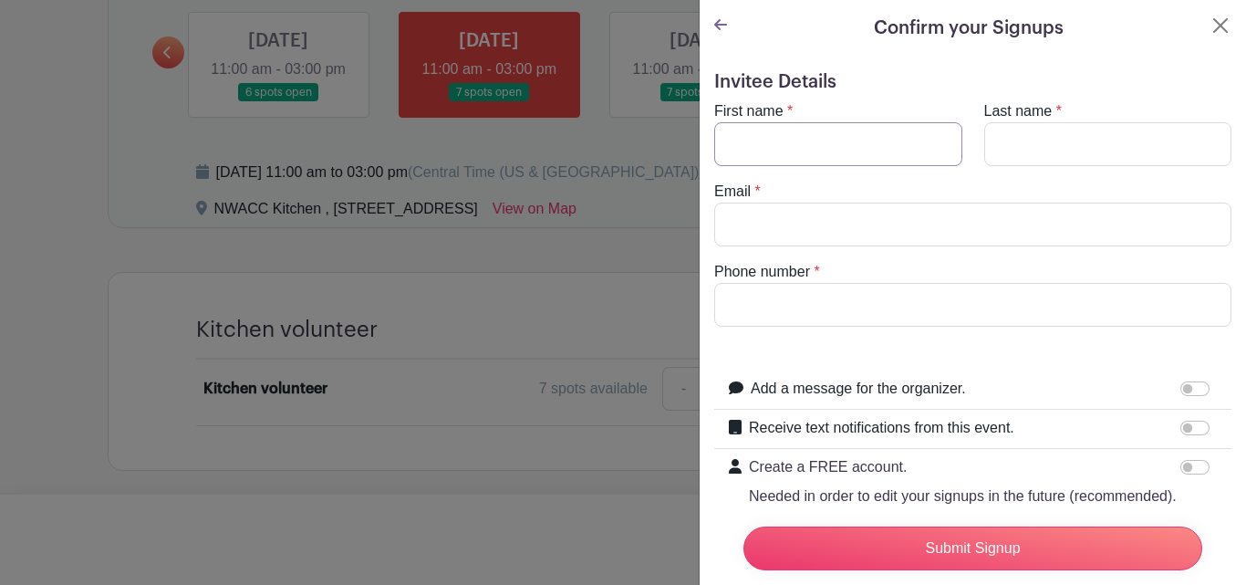
click at [818, 143] on input "First name" at bounding box center [838, 144] width 248 height 44
type input "[PERSON_NAME]"
type input "Begin"
type input "[EMAIL_ADDRESS][DOMAIN_NAME]"
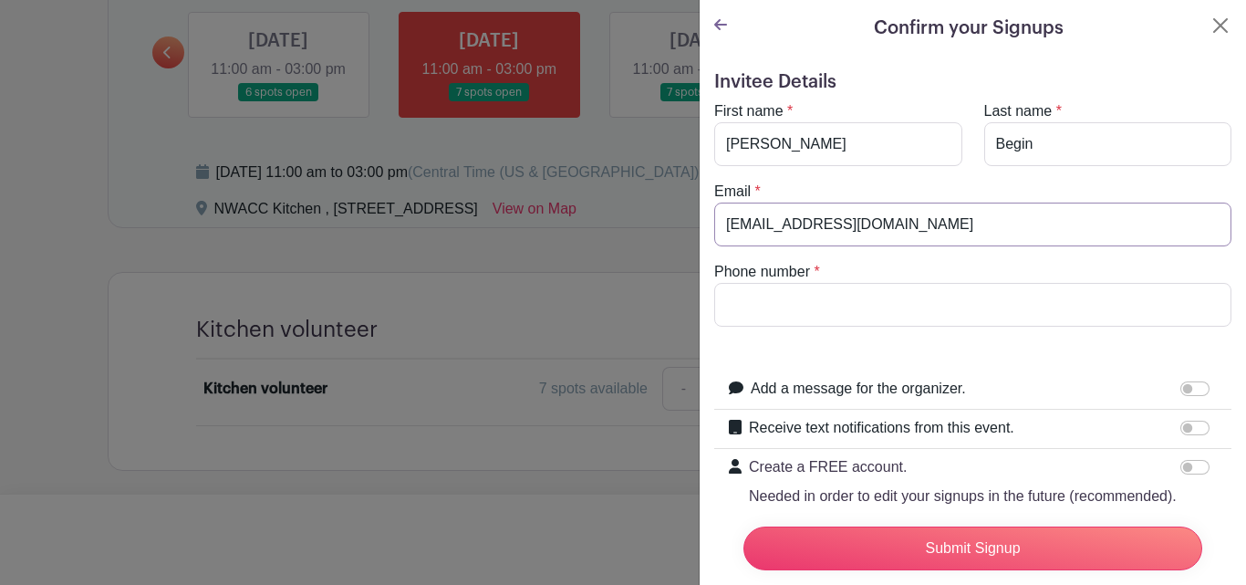
type input "6024480348"
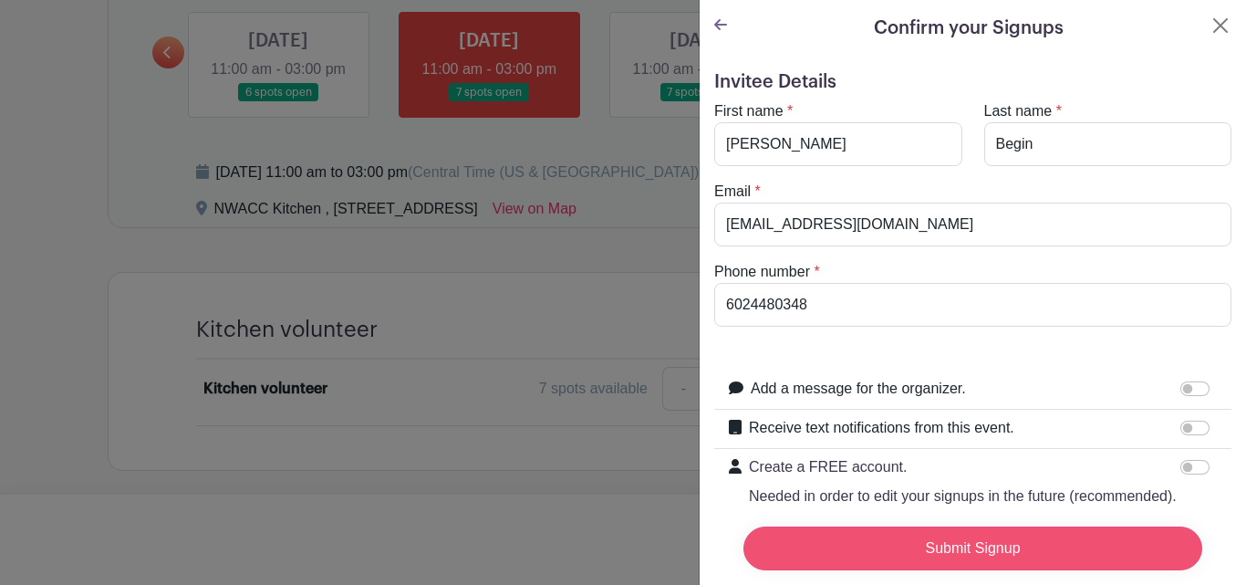
click at [994, 546] on input "Submit Signup" at bounding box center [972, 548] width 459 height 44
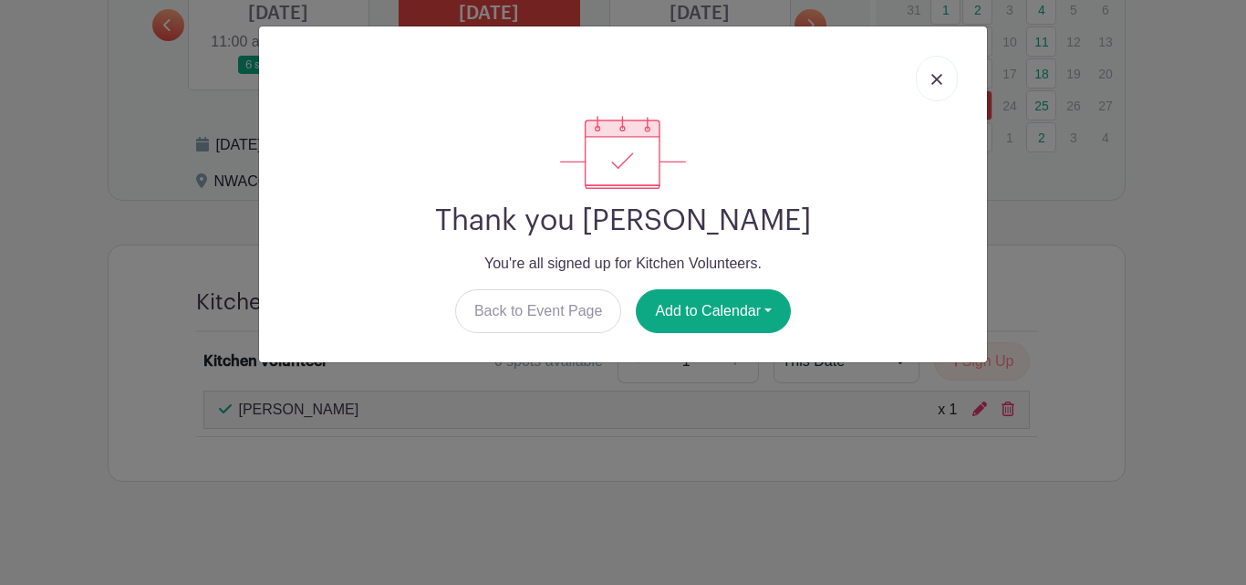
click at [812, 471] on div "Thank you [PERSON_NAME] You're all signed up for Kitchen Volunteers. Back to Ev…" at bounding box center [623, 292] width 1246 height 585
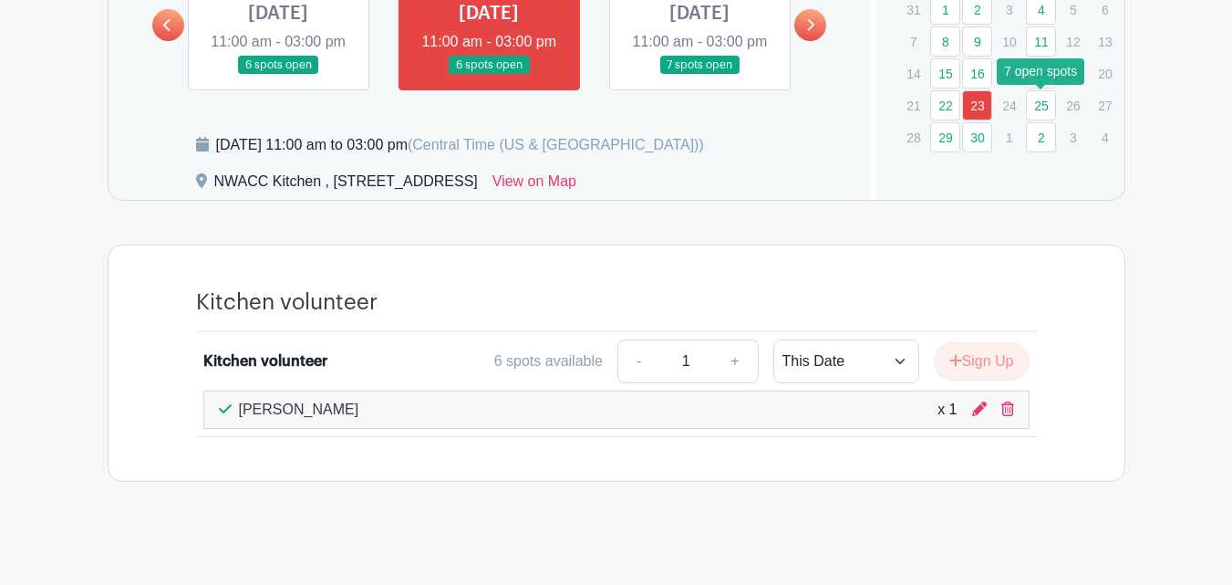
click at [1041, 112] on link "25" at bounding box center [1041, 105] width 30 height 30
click at [700, 75] on link at bounding box center [700, 75] width 0 height 0
click at [1038, 111] on link "25" at bounding box center [1041, 105] width 30 height 30
click at [1046, 109] on link "25" at bounding box center [1041, 105] width 30 height 30
click at [700, 75] on link at bounding box center [700, 75] width 0 height 0
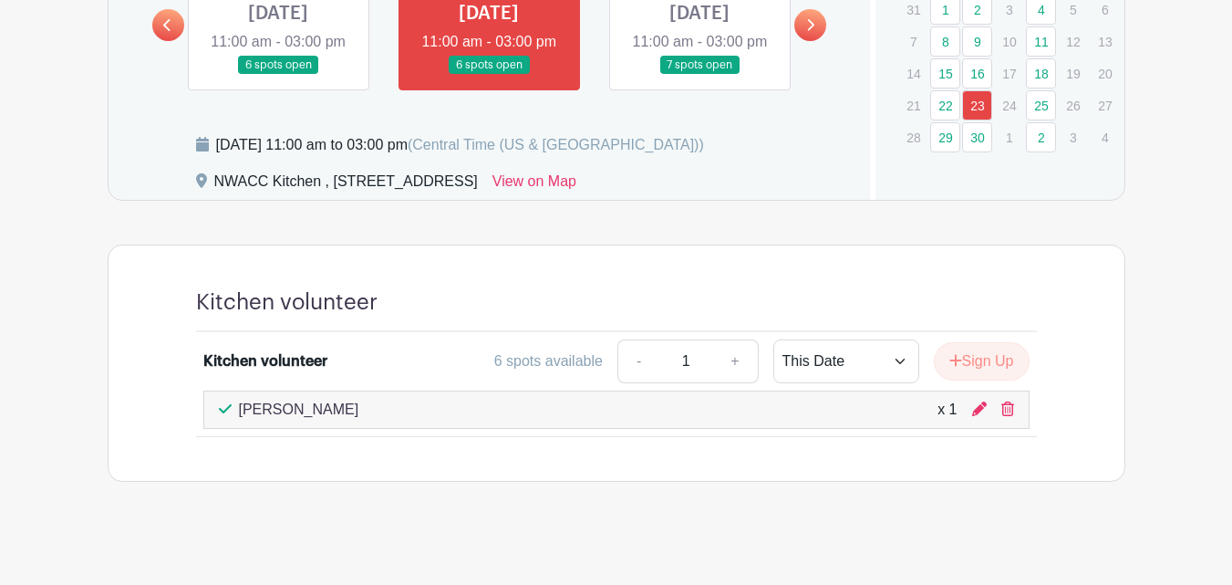
click at [700, 75] on link at bounding box center [700, 75] width 0 height 0
click at [1043, 110] on link "25" at bounding box center [1041, 105] width 30 height 30
click at [1047, 113] on link "25" at bounding box center [1041, 105] width 30 height 30
click at [700, 75] on link at bounding box center [700, 75] width 0 height 0
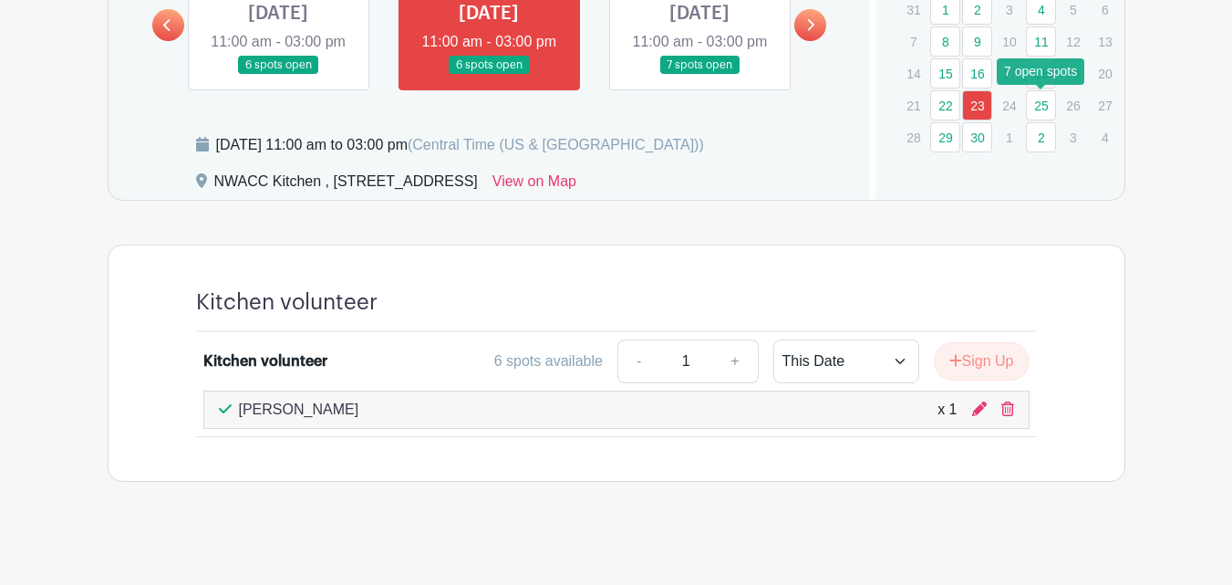
click at [1044, 107] on link "25" at bounding box center [1041, 105] width 30 height 30
click at [1029, 106] on link "25" at bounding box center [1041, 105] width 30 height 30
click at [700, 75] on link at bounding box center [700, 75] width 0 height 0
click at [969, 103] on link "23" at bounding box center [977, 105] width 30 height 30
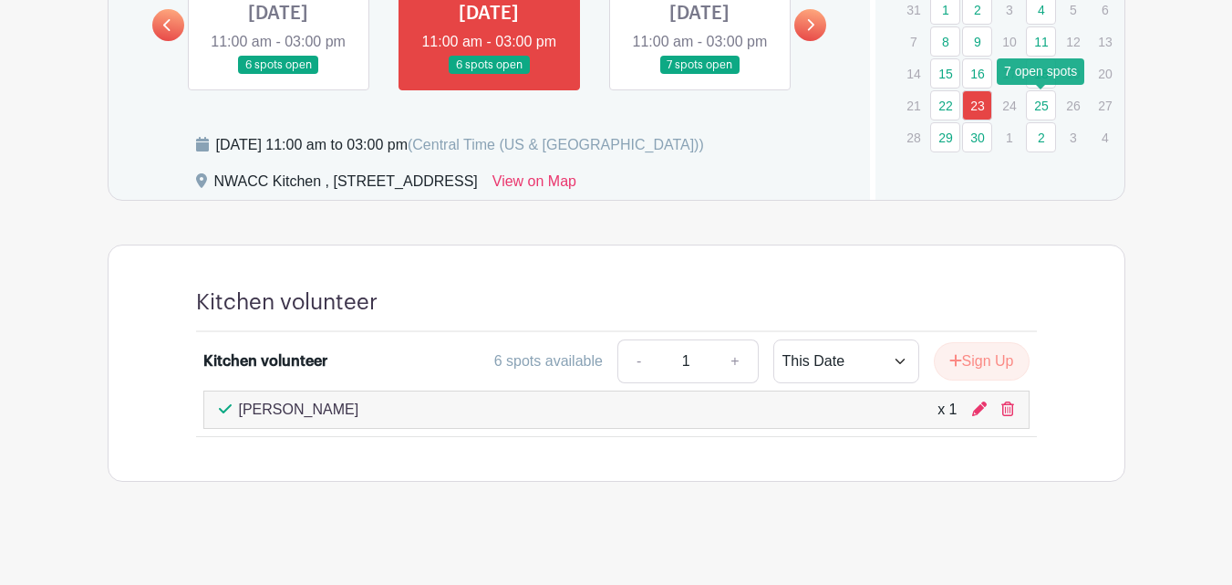
click at [1044, 110] on link "25" at bounding box center [1041, 105] width 30 height 30
click at [968, 380] on button "Sign Up" at bounding box center [982, 361] width 96 height 38
click at [1048, 108] on link "25" at bounding box center [1041, 105] width 30 height 30
